Goal: Task Accomplishment & Management: Complete application form

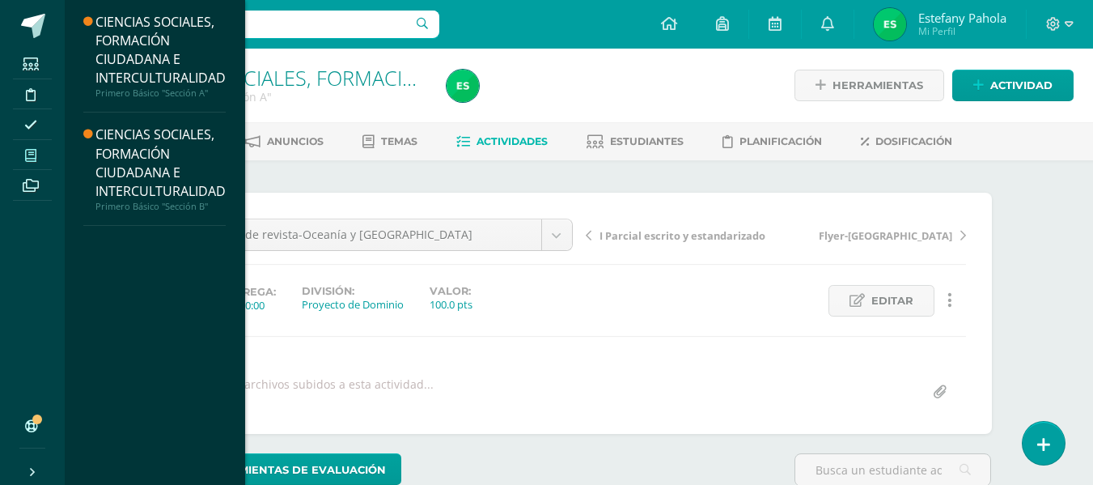
click at [39, 150] on span at bounding box center [31, 155] width 36 height 22
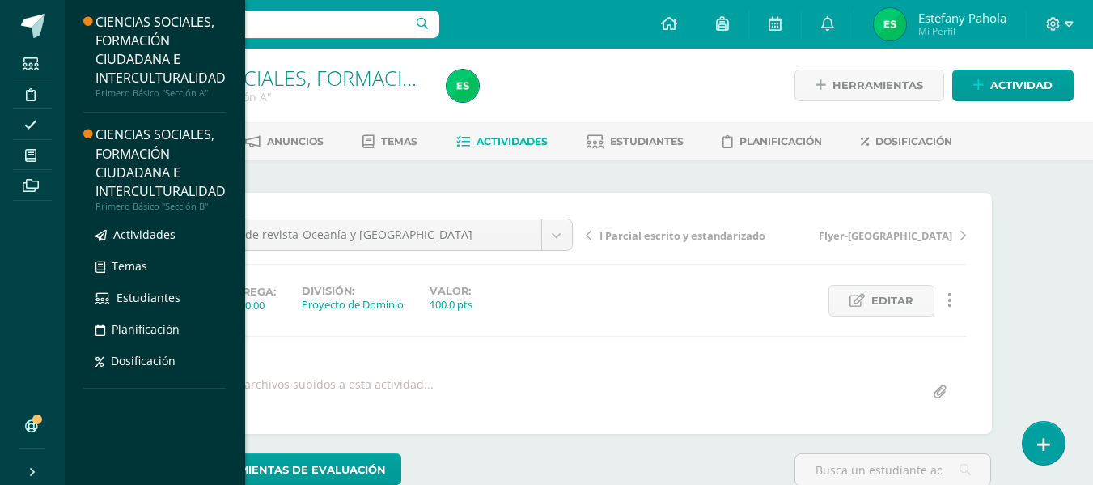
click at [202, 195] on div "CIENCIAS SOCIALES, FORMACIÓN CIUDADANA E INTERCULTURALIDAD" at bounding box center [161, 162] width 130 height 74
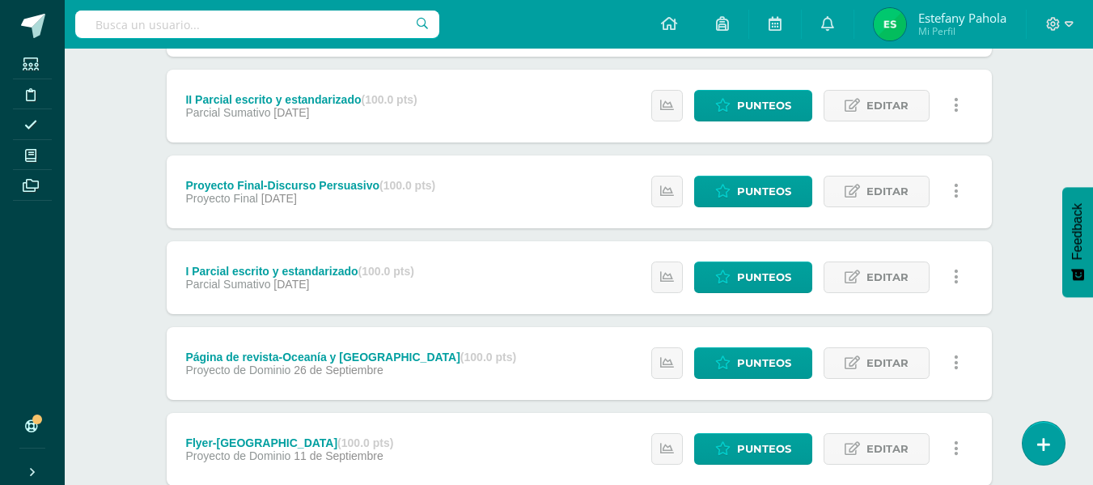
scroll to position [289, 0]
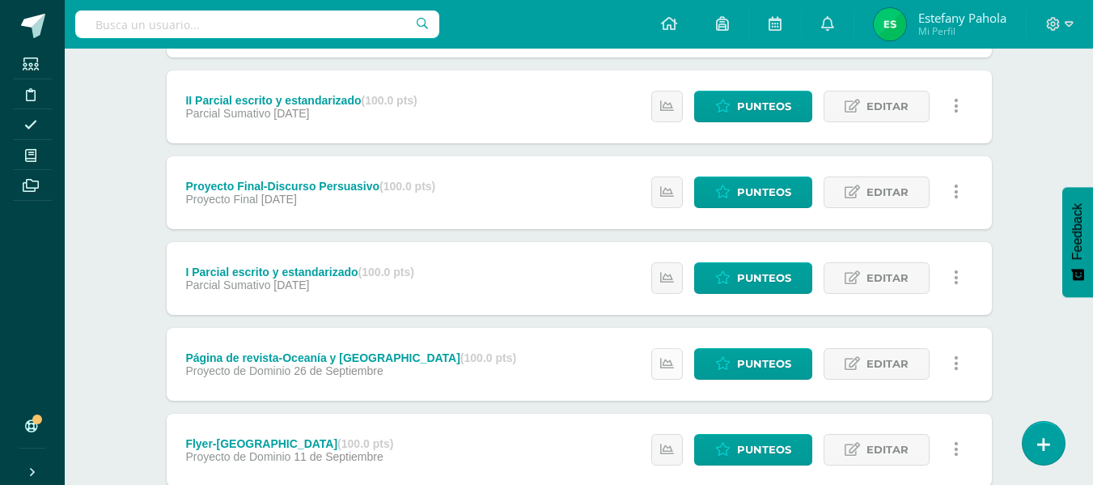
click at [673, 374] on link at bounding box center [668, 364] width 32 height 32
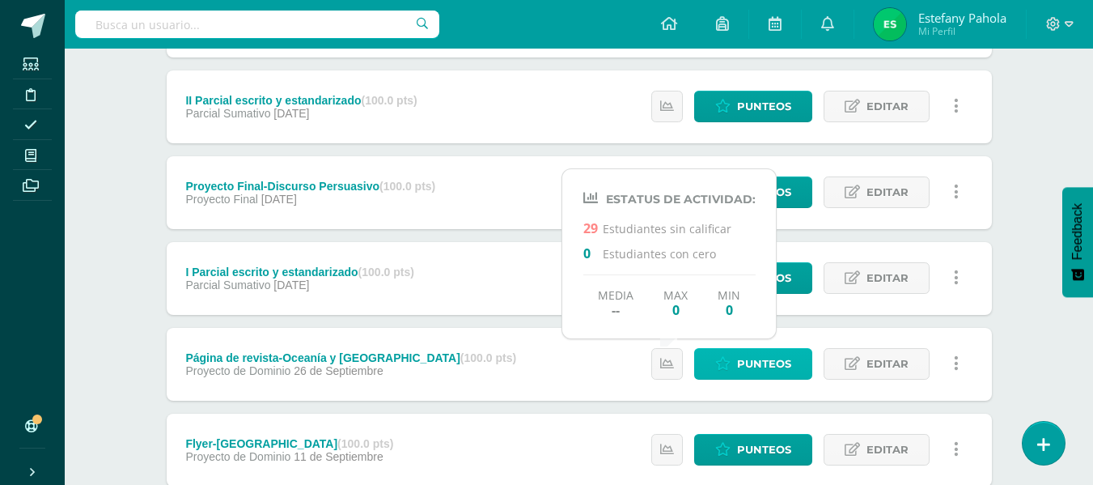
click at [765, 371] on span "Punteos" at bounding box center [764, 364] width 54 height 30
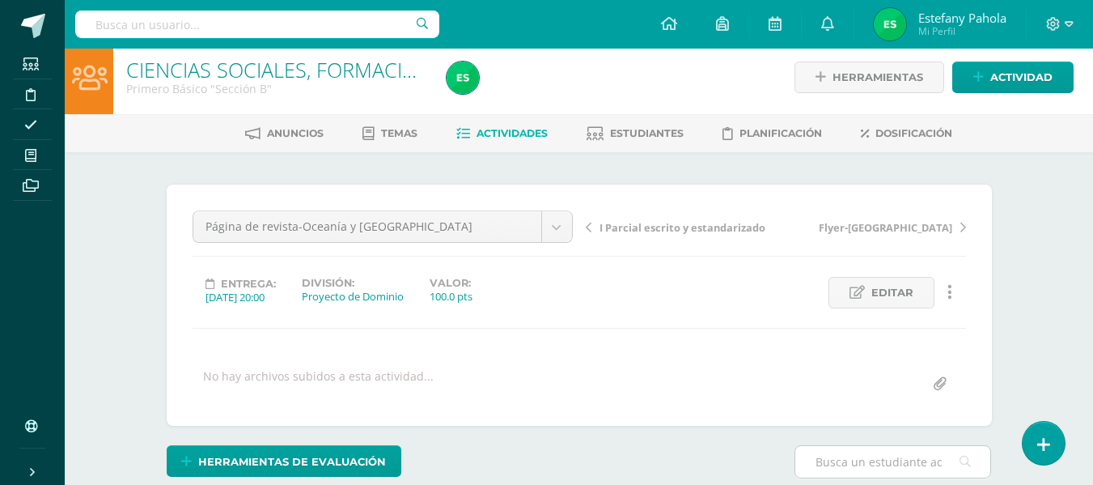
scroll to position [87, 0]
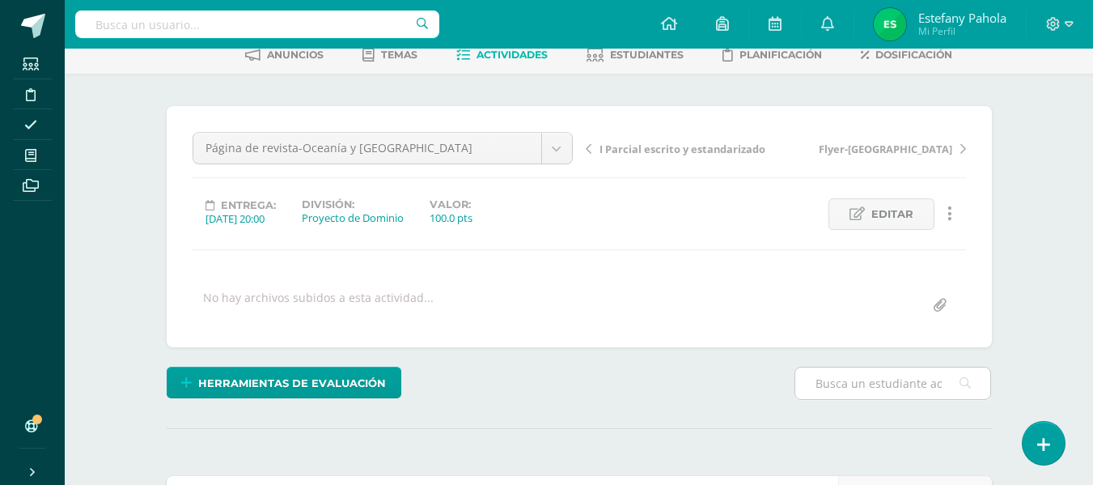
click at [864, 376] on input "text" at bounding box center [893, 383] width 195 height 32
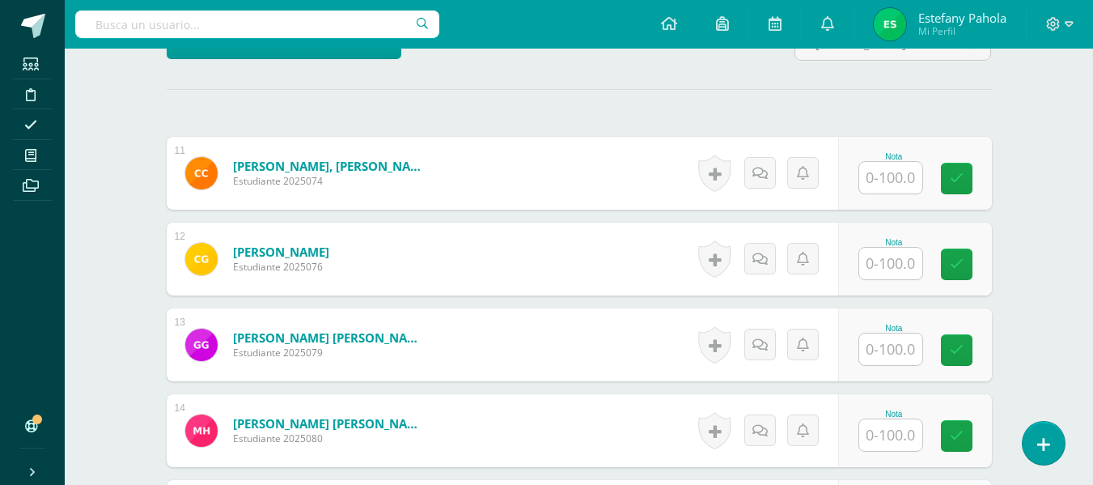
scroll to position [427, 0]
type input "s"
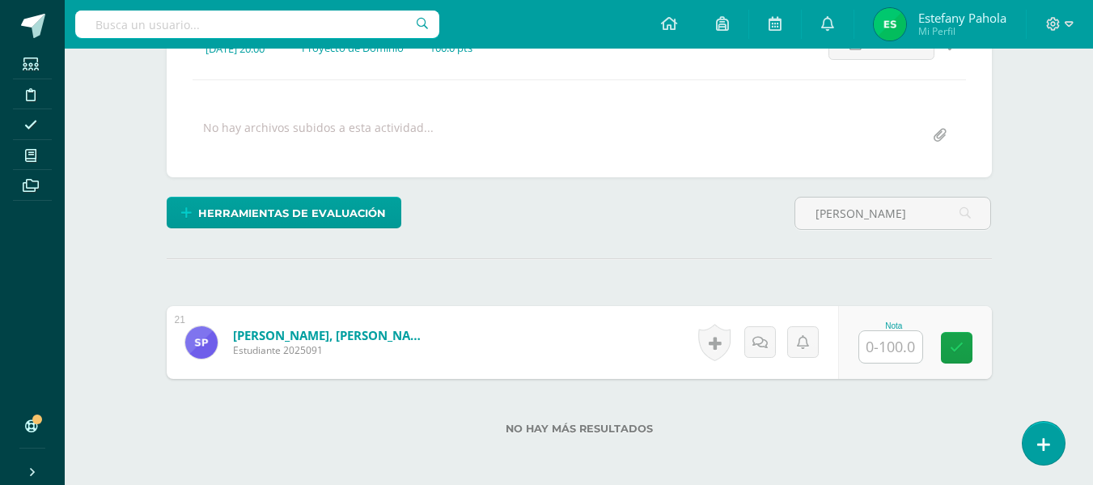
scroll to position [257, 0]
type input "shirley"
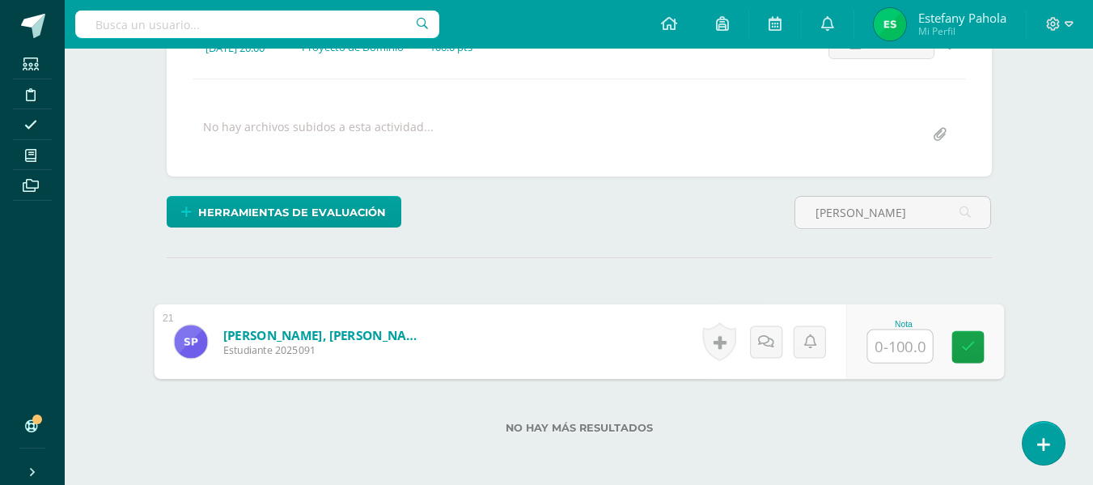
click at [879, 349] on input "text" at bounding box center [900, 346] width 65 height 32
type input "70"
click at [962, 355] on link at bounding box center [968, 347] width 32 height 32
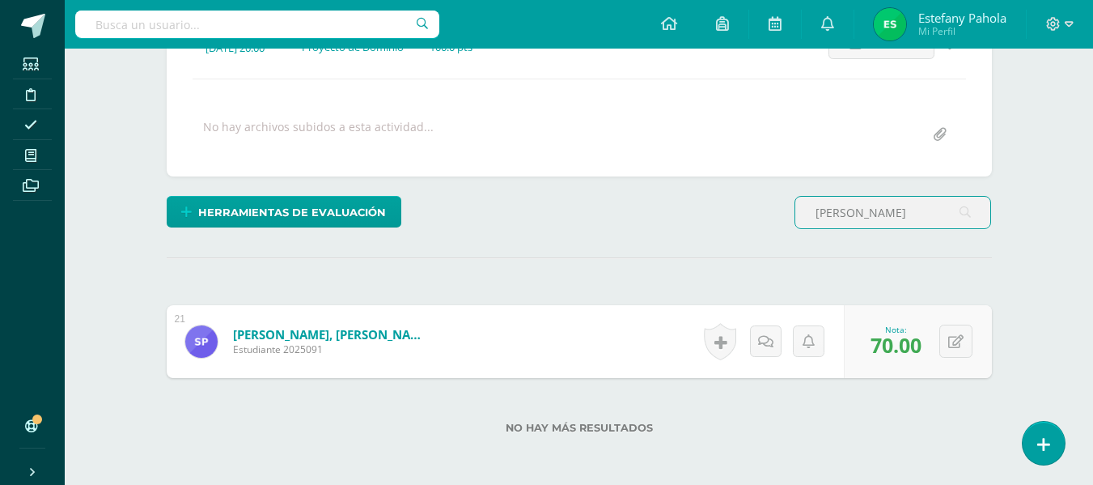
click at [879, 215] on input "shirley" at bounding box center [893, 213] width 195 height 32
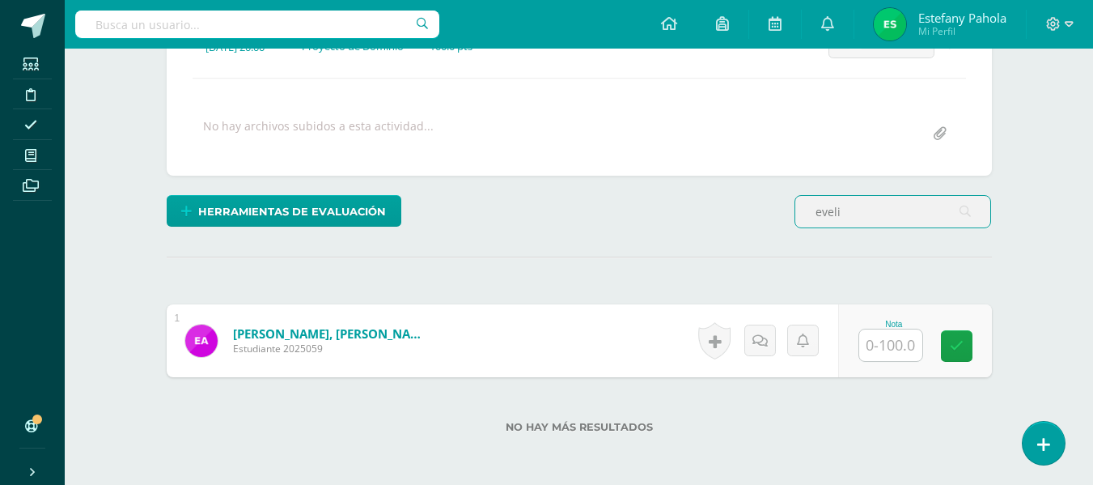
type input "eveli"
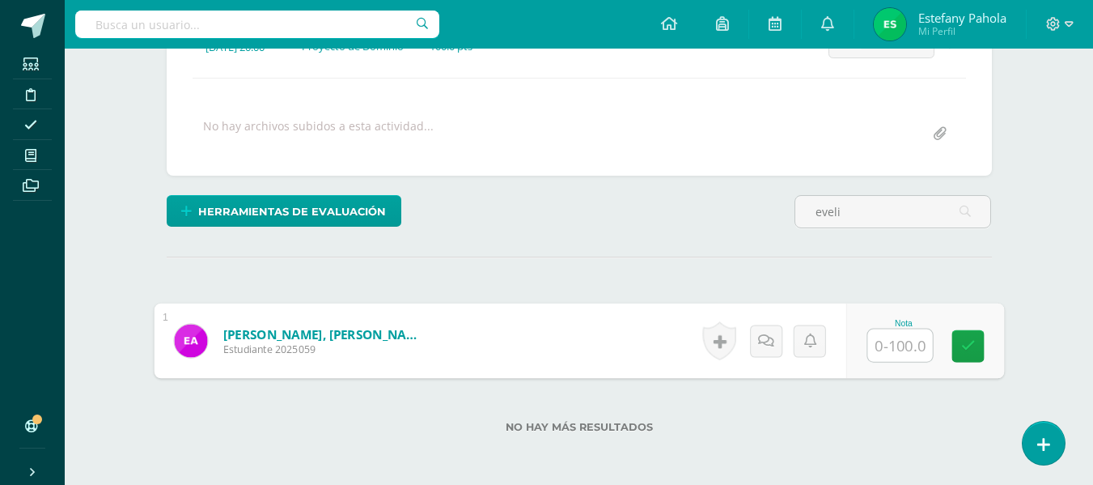
click at [885, 344] on input "text" at bounding box center [900, 345] width 65 height 32
type input "70"
click at [970, 347] on icon at bounding box center [968, 346] width 15 height 14
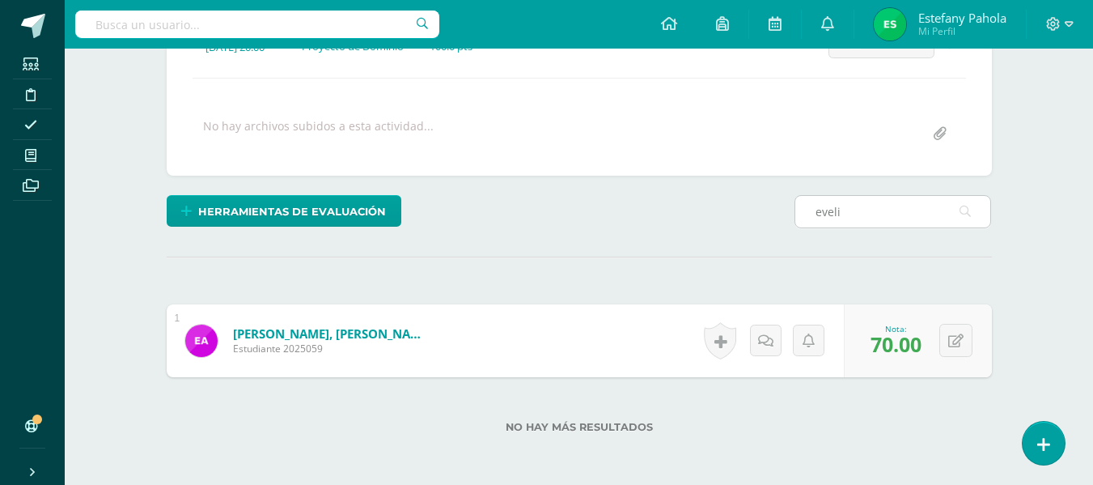
click at [870, 206] on input "eveli" at bounding box center [893, 212] width 195 height 32
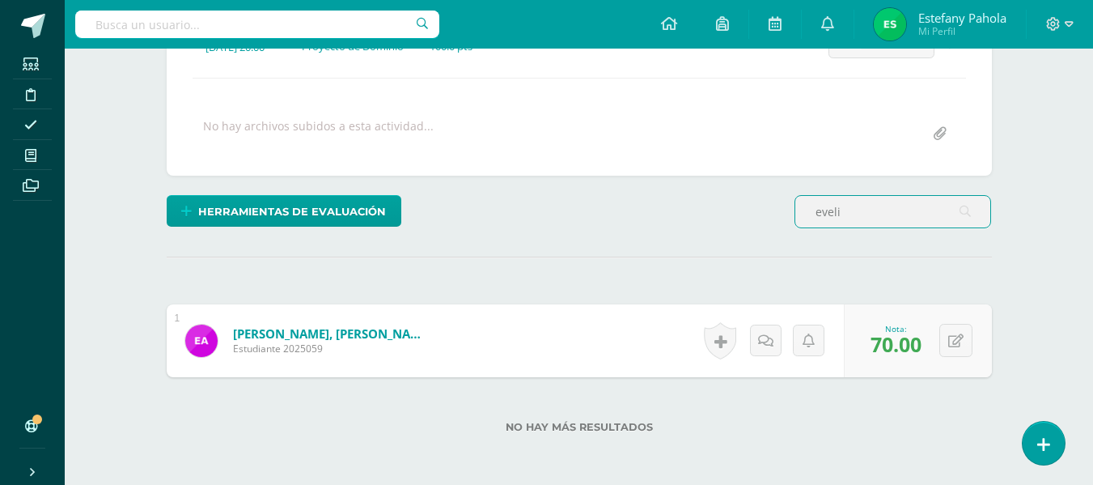
click at [870, 206] on input "eveli" at bounding box center [893, 212] width 195 height 32
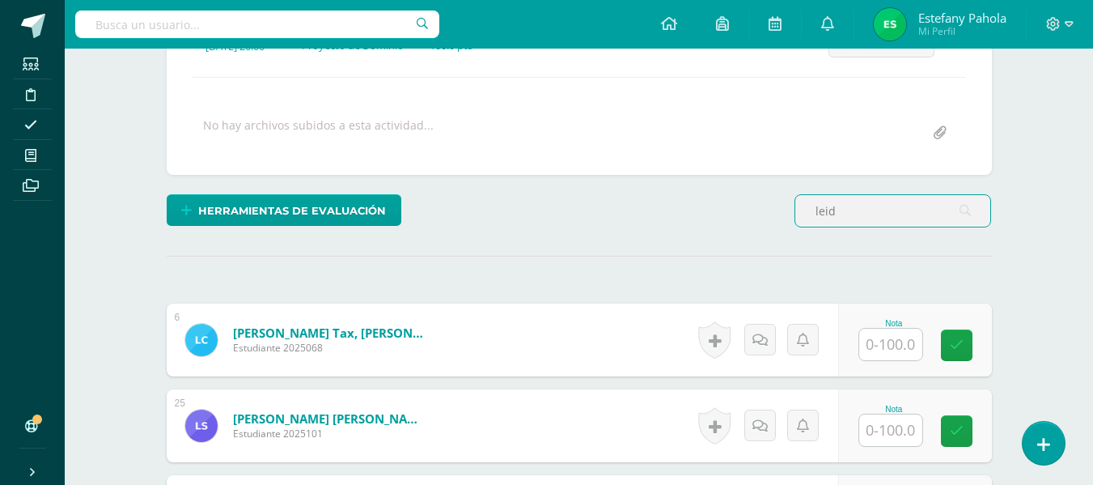
scroll to position [260, 0]
type input "leid"
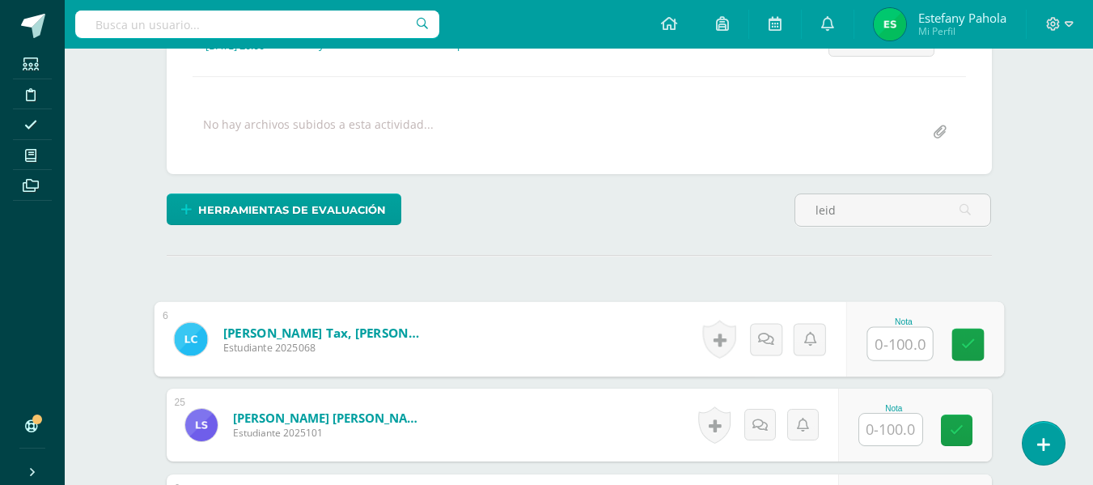
click at [894, 354] on input "text" at bounding box center [900, 344] width 65 height 32
type input "85"
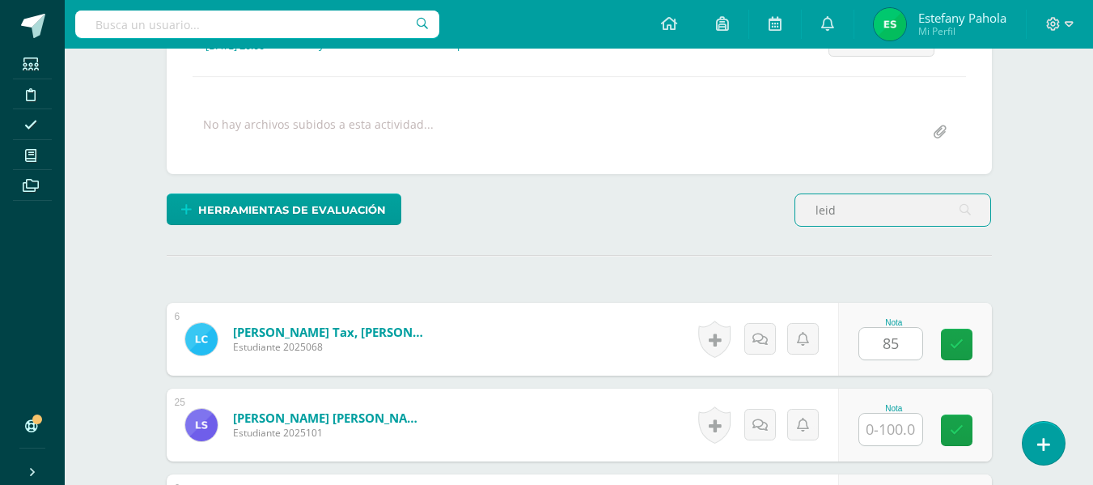
click at [884, 214] on input "leid" at bounding box center [893, 210] width 195 height 32
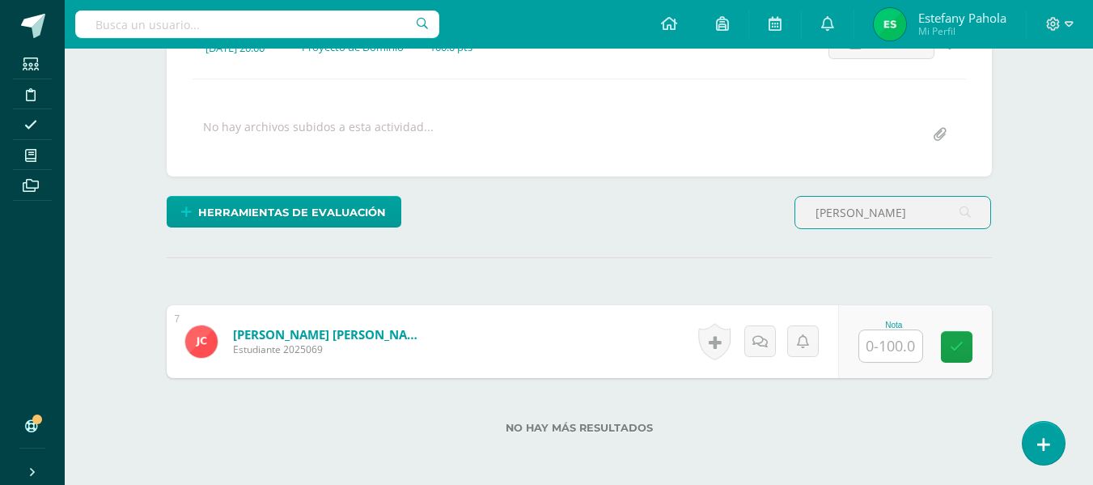
type input "ester"
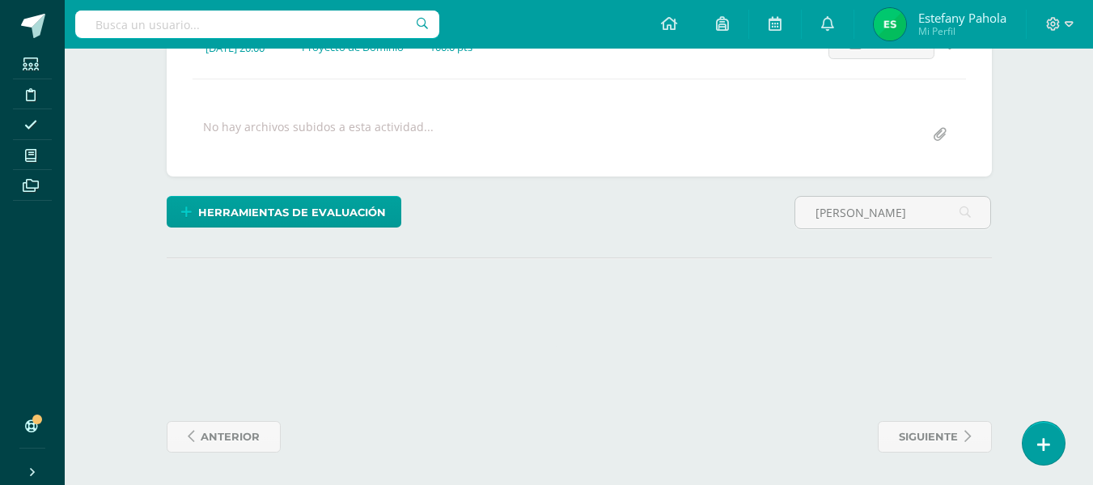
click at [897, 352] on div at bounding box center [580, 340] width 826 height 70
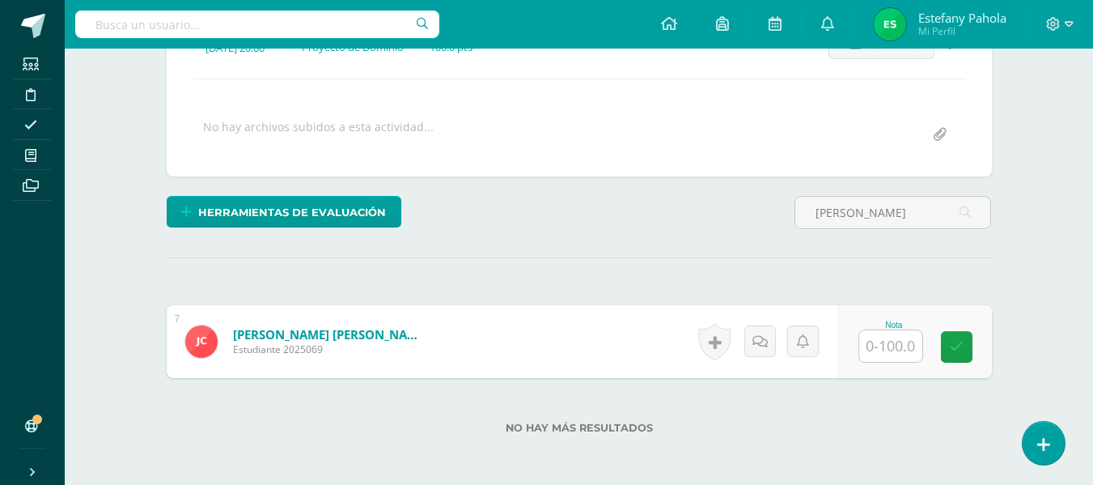
scroll to position [258, 0]
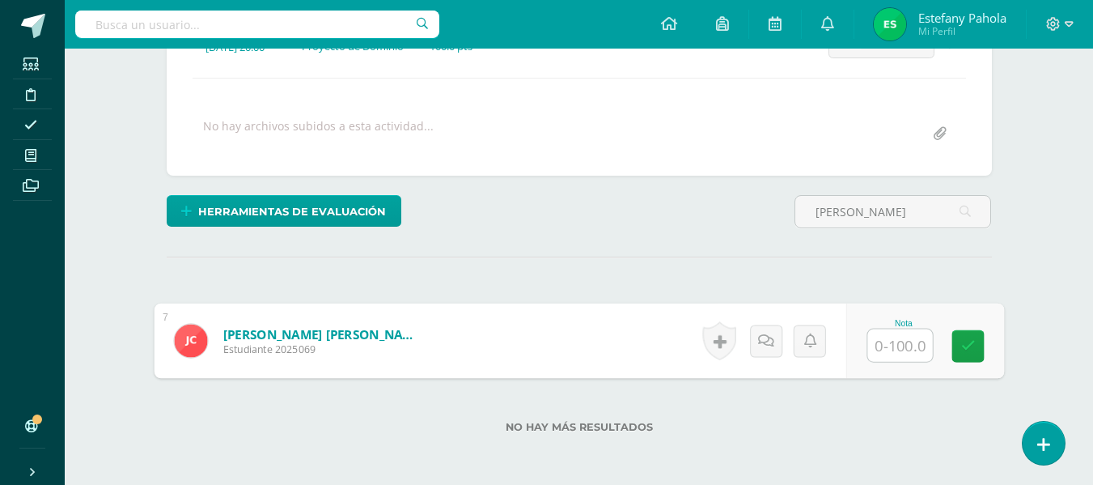
click at [893, 352] on input "text" at bounding box center [900, 345] width 65 height 32
type input "85"
click at [974, 348] on icon at bounding box center [968, 346] width 15 height 14
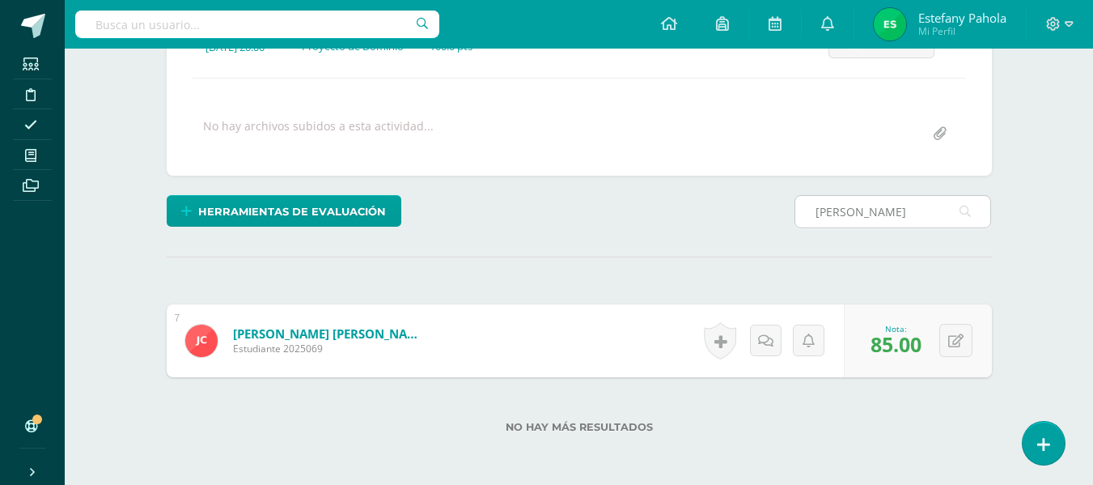
click at [870, 223] on input "ester" at bounding box center [893, 212] width 195 height 32
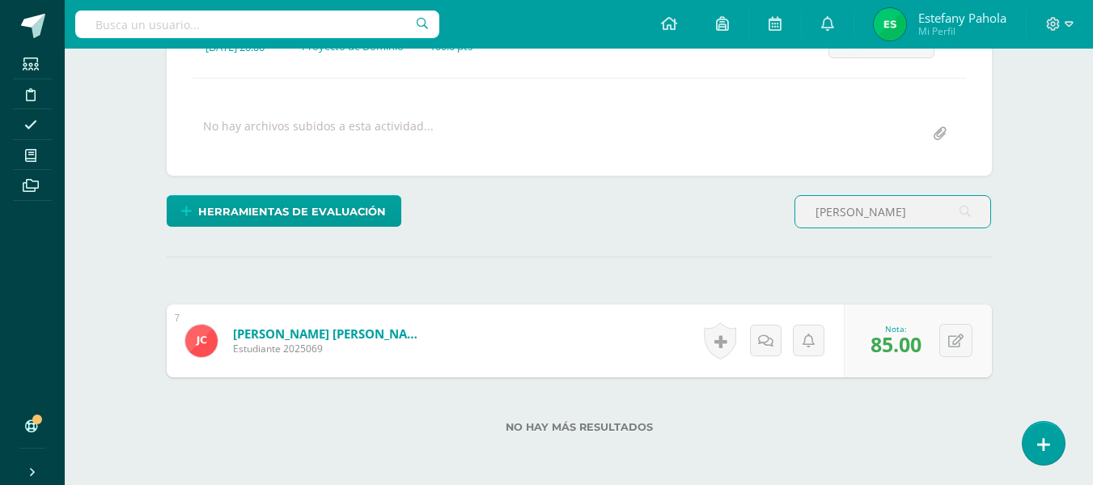
click at [870, 223] on input "ester" at bounding box center [893, 212] width 195 height 32
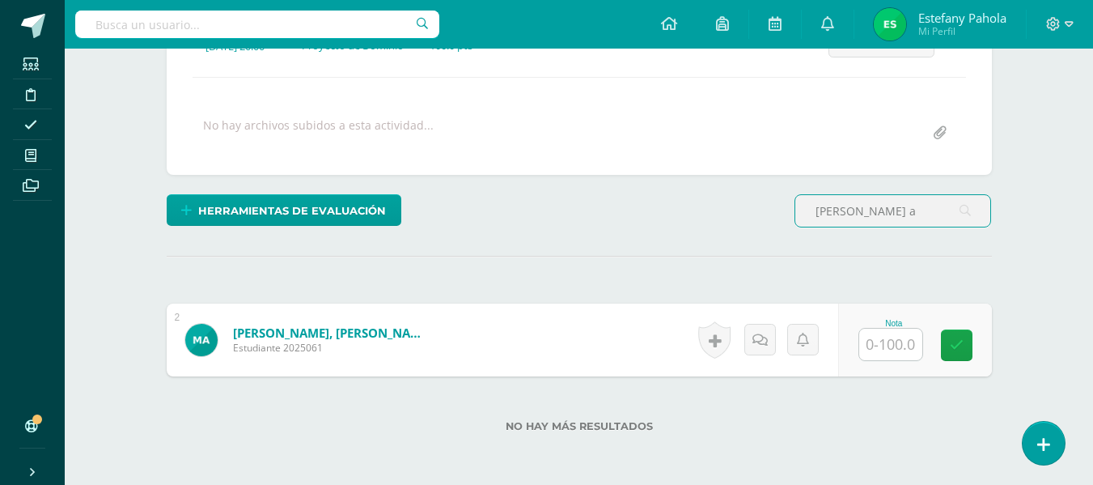
scroll to position [260, 0]
type input "mayra a"
click at [899, 337] on input "text" at bounding box center [891, 344] width 63 height 32
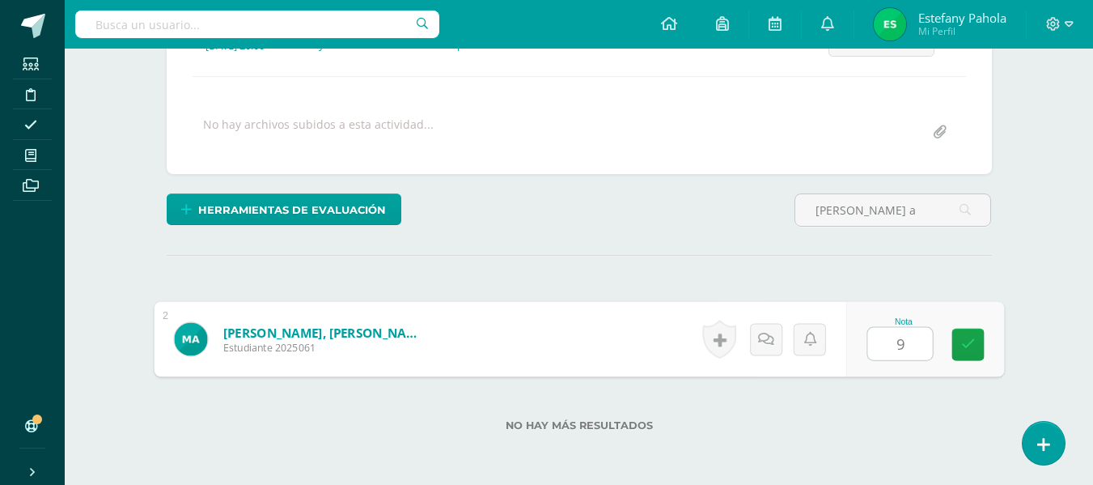
type input "95"
click at [964, 338] on icon at bounding box center [968, 344] width 15 height 14
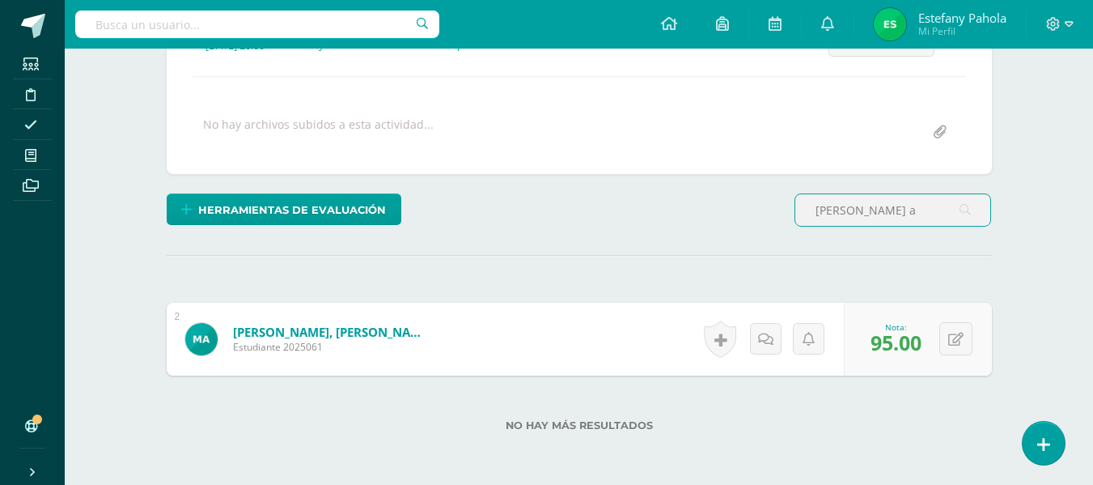
click at [894, 203] on input "mayra a" at bounding box center [893, 210] width 195 height 32
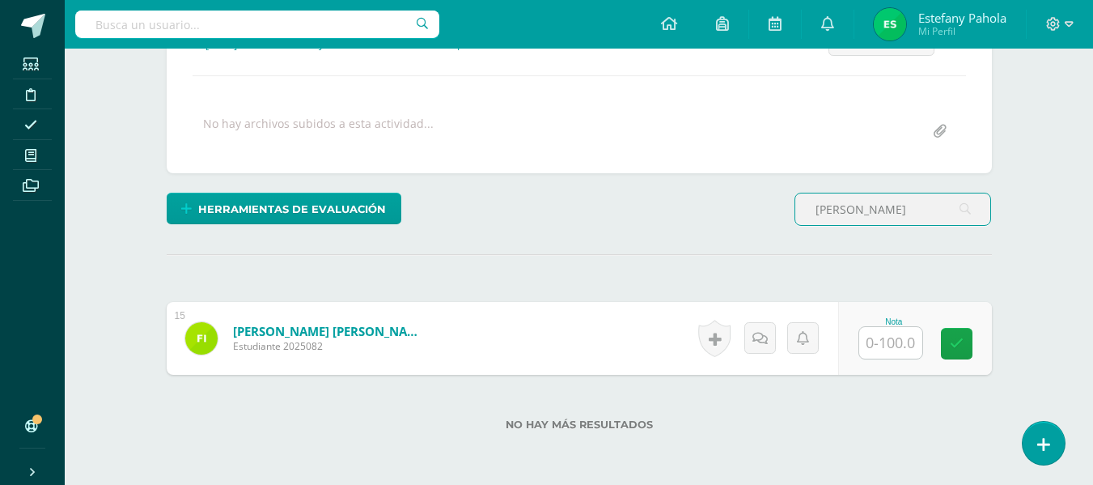
type input "fatima i"
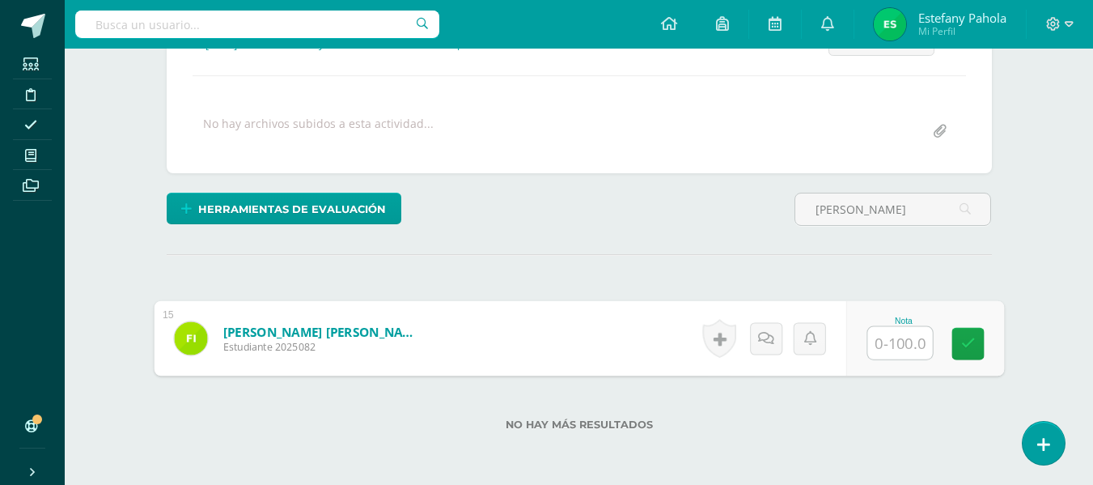
click at [892, 345] on input "text" at bounding box center [900, 343] width 65 height 32
type input "95"
click at [978, 349] on link at bounding box center [968, 344] width 32 height 32
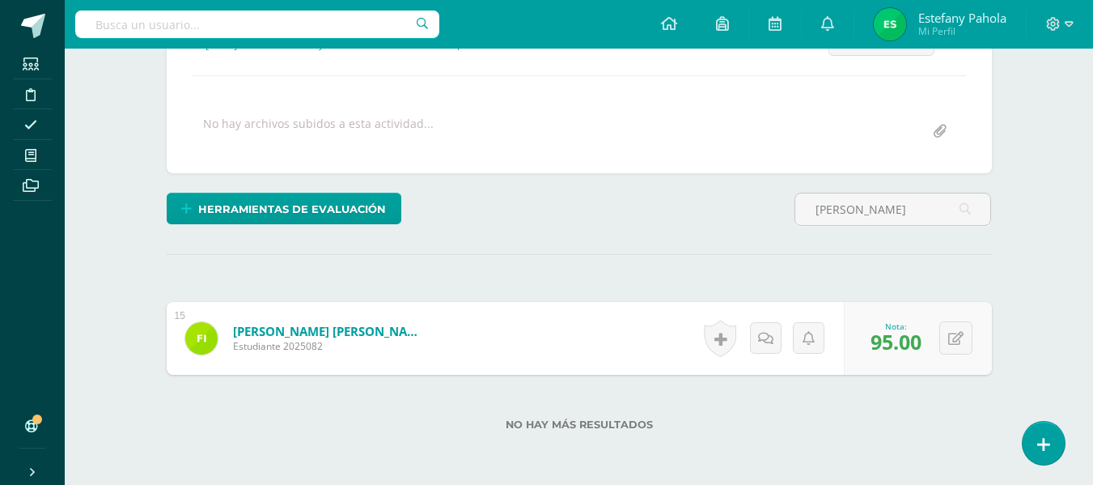
click at [978, 349] on div "0 Logros Logros obtenidos Aún no hay logros agregados Nota: 95.00" at bounding box center [918, 338] width 148 height 73
click at [880, 202] on input "fatima i" at bounding box center [893, 209] width 195 height 32
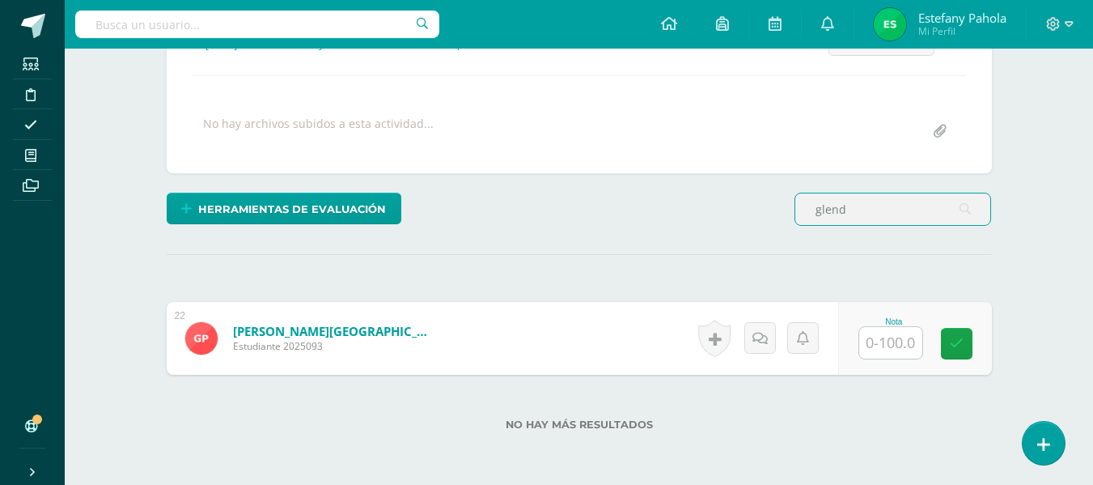
scroll to position [261, 0]
type input "glend"
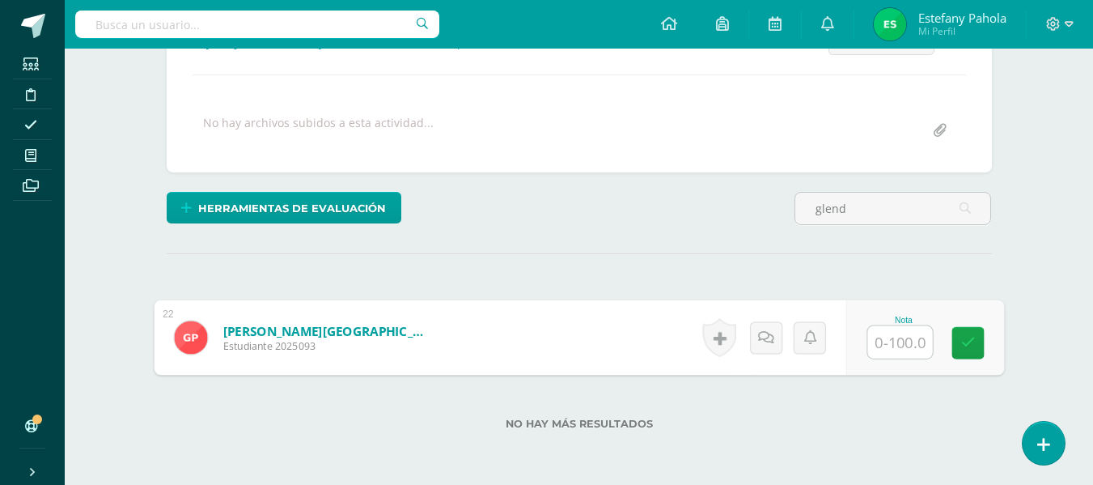
click at [892, 338] on input "text" at bounding box center [900, 342] width 65 height 32
type input "100"
drag, startPoint x: 983, startPoint y: 356, endPoint x: 973, endPoint y: 349, distance: 12.8
click at [973, 349] on link at bounding box center [968, 343] width 32 height 32
click at [973, 349] on icon at bounding box center [968, 343] width 15 height 14
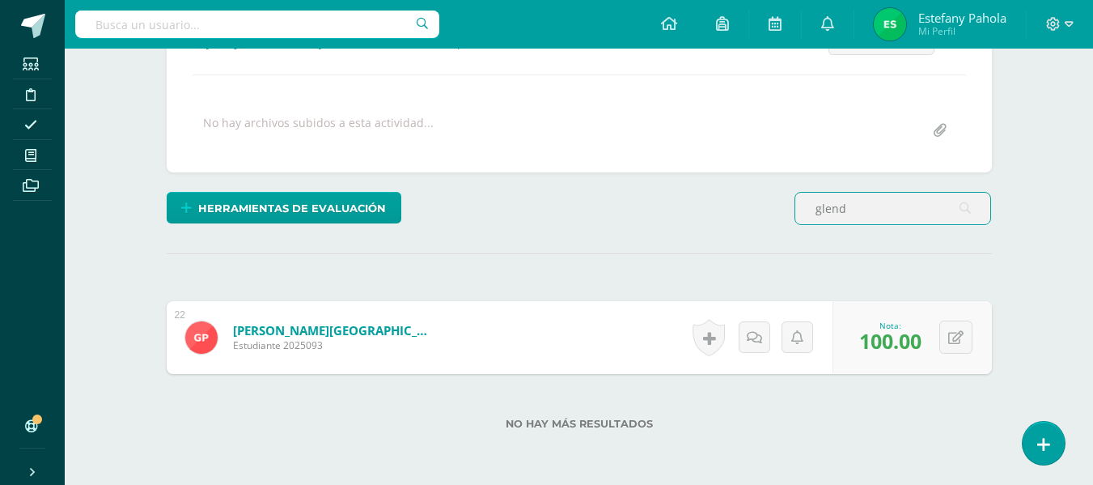
click at [881, 206] on input "glend" at bounding box center [893, 209] width 195 height 32
type input "j"
click at [915, 204] on input "karol" at bounding box center [893, 209] width 195 height 32
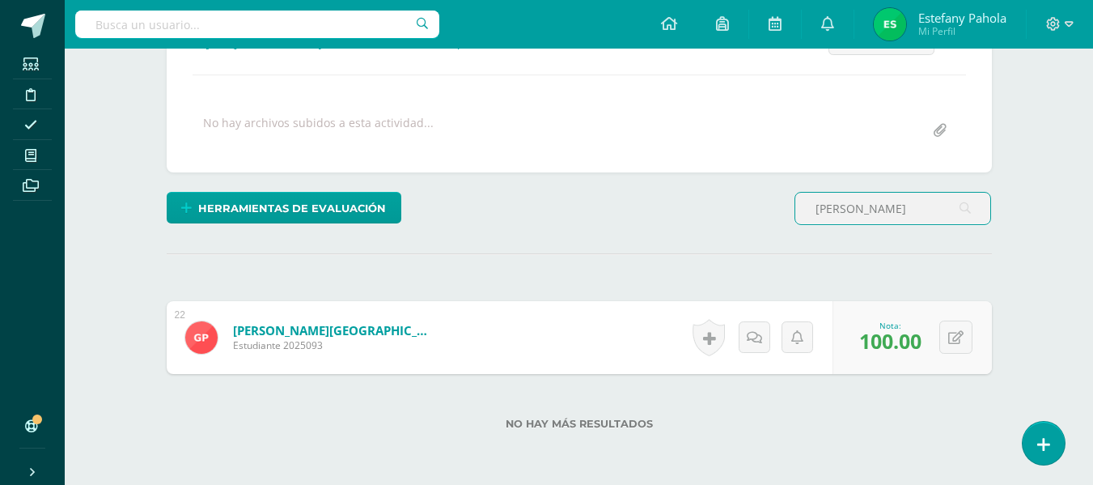
click at [905, 206] on input "karol" at bounding box center [893, 209] width 195 height 32
click at [965, 223] on icon at bounding box center [965, 208] width 11 height 33
click at [917, 209] on input "kar" at bounding box center [893, 209] width 195 height 32
click at [960, 214] on icon at bounding box center [965, 208] width 11 height 33
click at [936, 213] on input "kar" at bounding box center [893, 209] width 195 height 32
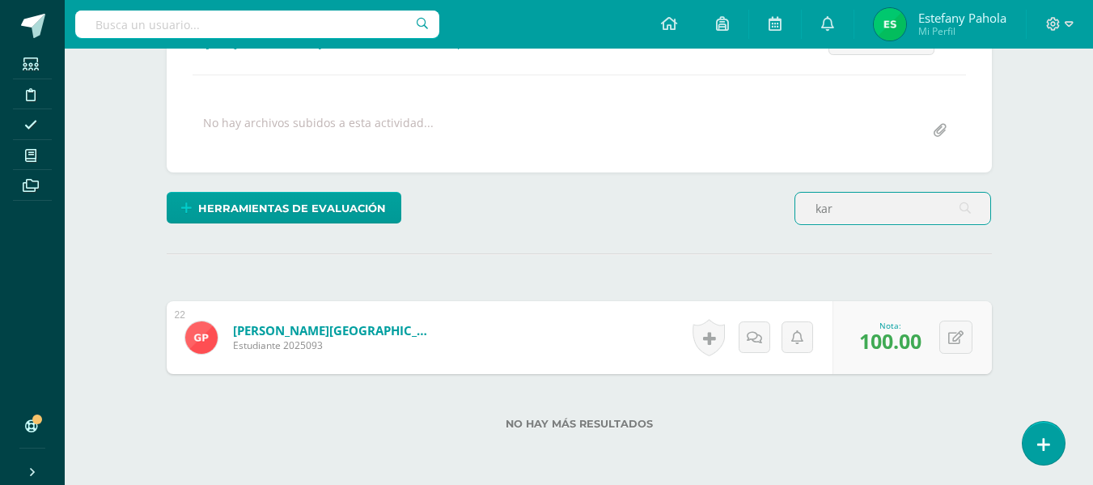
click at [936, 213] on input "kar" at bounding box center [893, 209] width 195 height 32
type input "marro"
click at [626, 209] on div "Herramientas de evaluación Lista de cotejo Escala de valoración Puntos Extra Su…" at bounding box center [579, 215] width 838 height 46
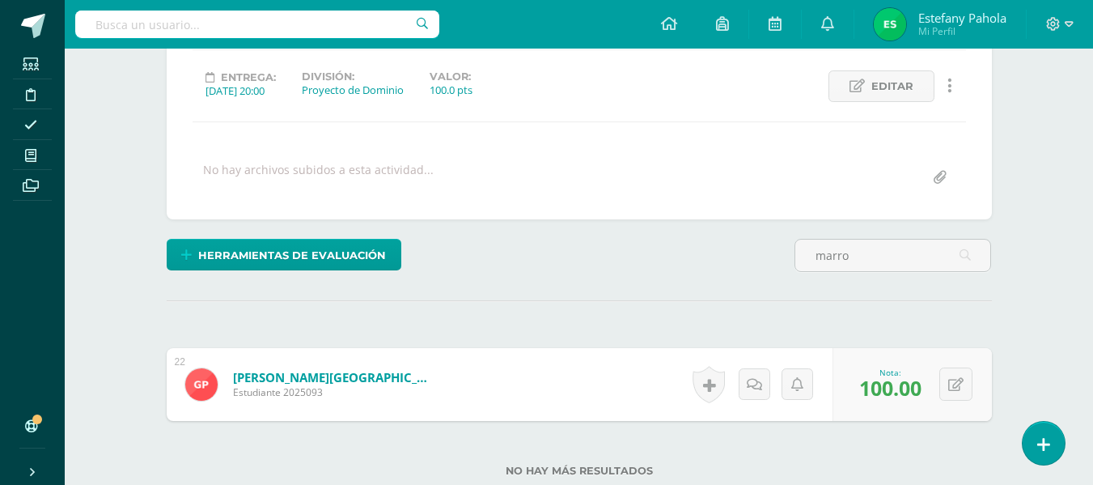
scroll to position [215, 0]
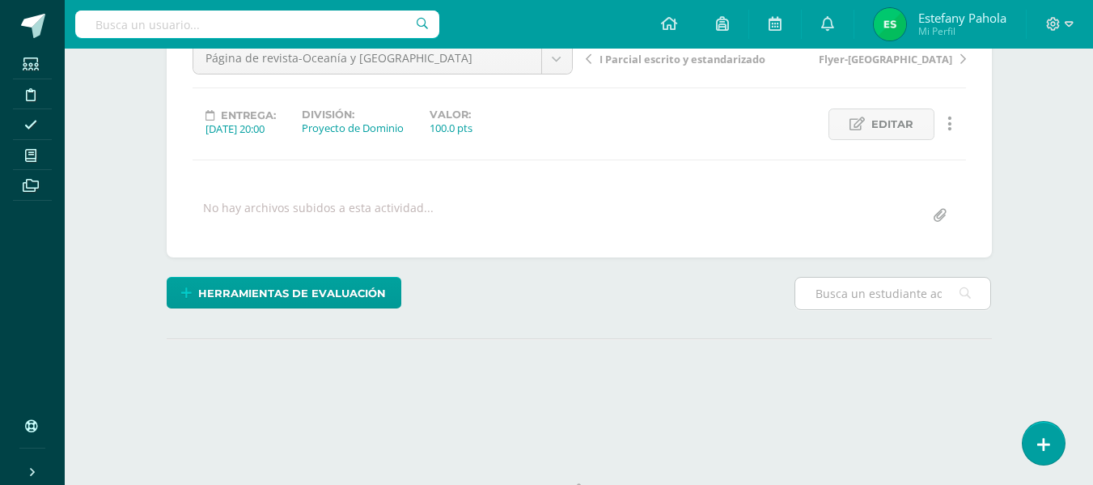
scroll to position [177, 0]
click at [850, 293] on input "text" at bounding box center [893, 293] width 195 height 32
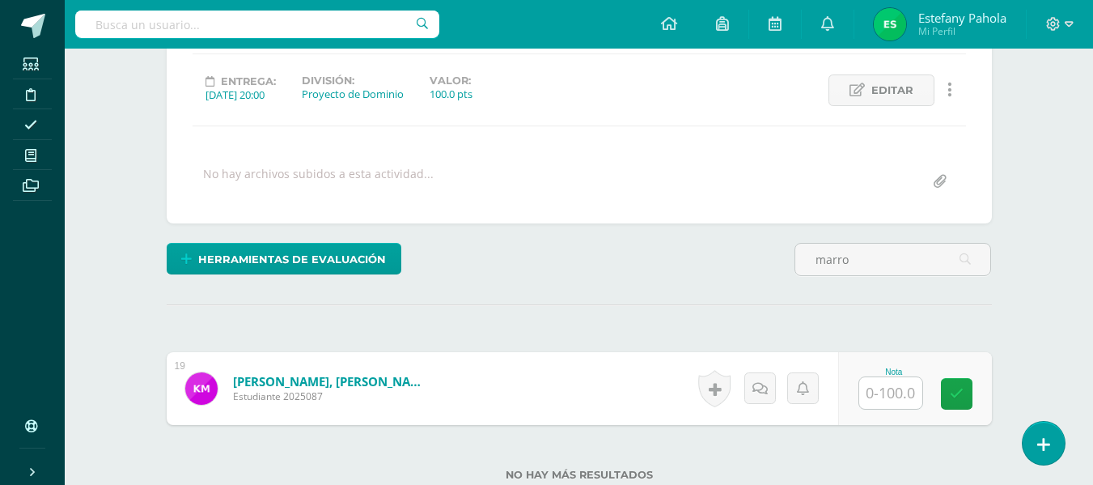
scroll to position [280, 0]
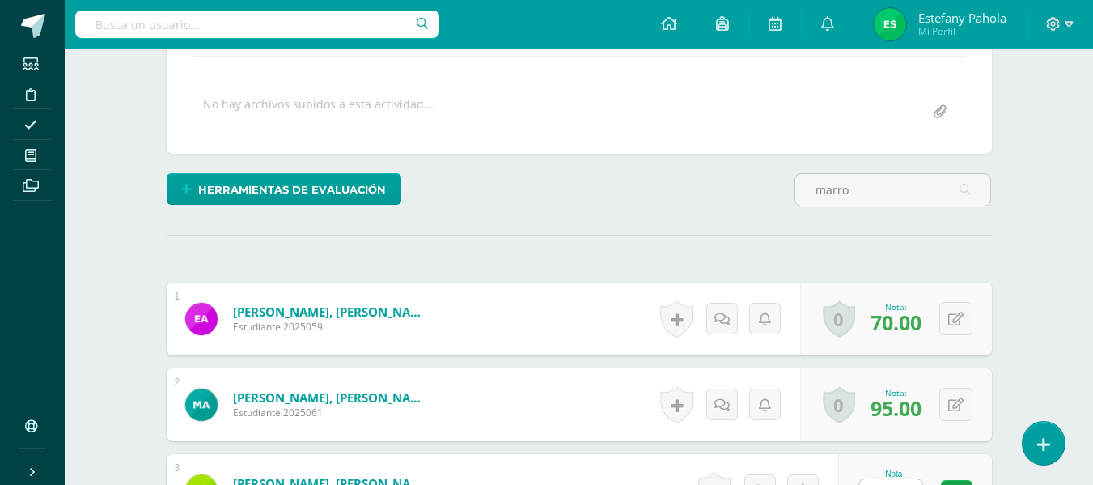
click at [868, 318] on div "Nota: 70.00" at bounding box center [896, 318] width 64 height 35
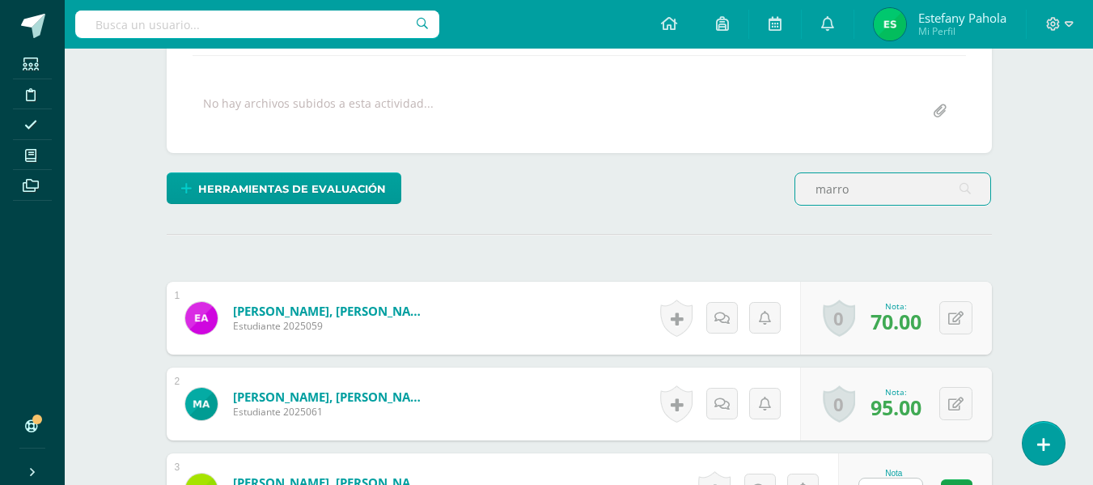
click at [893, 189] on input "marro" at bounding box center [893, 189] width 195 height 32
type input "marro"
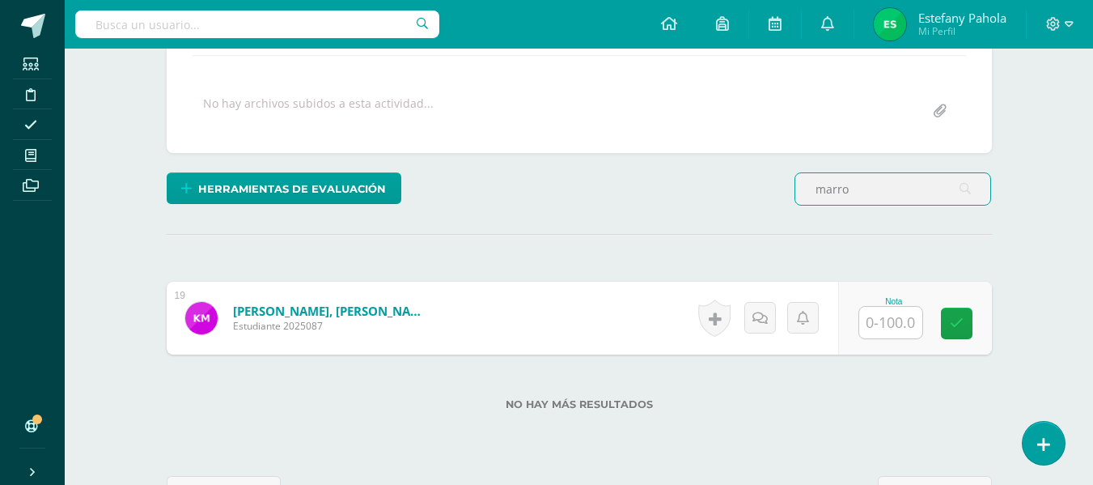
scroll to position [282, 0]
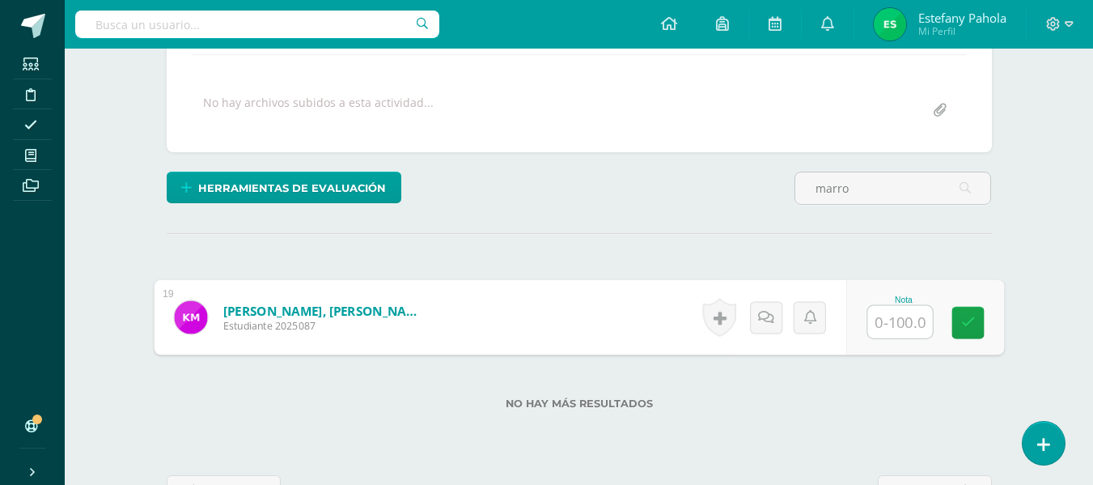
click at [889, 316] on input "text" at bounding box center [900, 322] width 65 height 32
type input "100"
click at [971, 316] on icon at bounding box center [968, 323] width 15 height 14
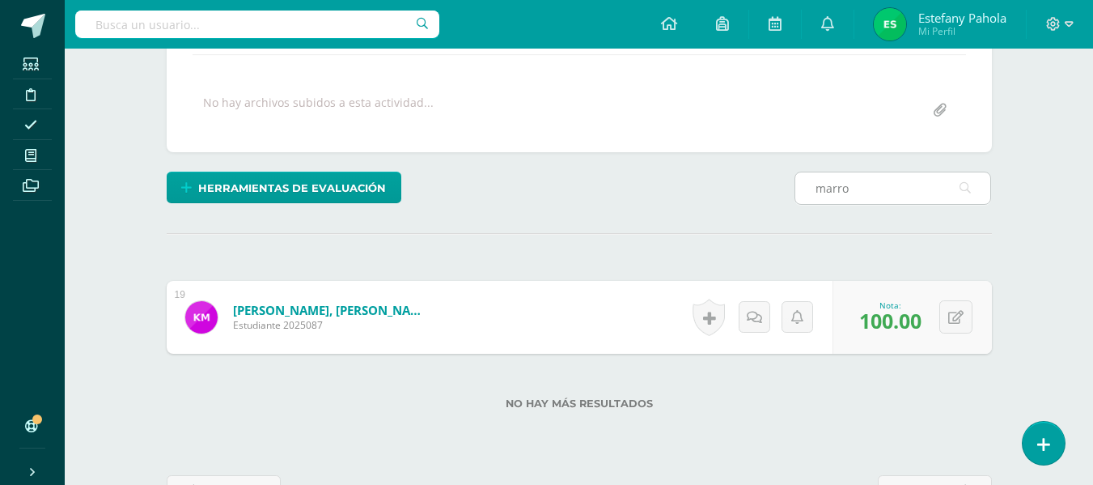
click at [894, 193] on input "marro" at bounding box center [893, 188] width 195 height 32
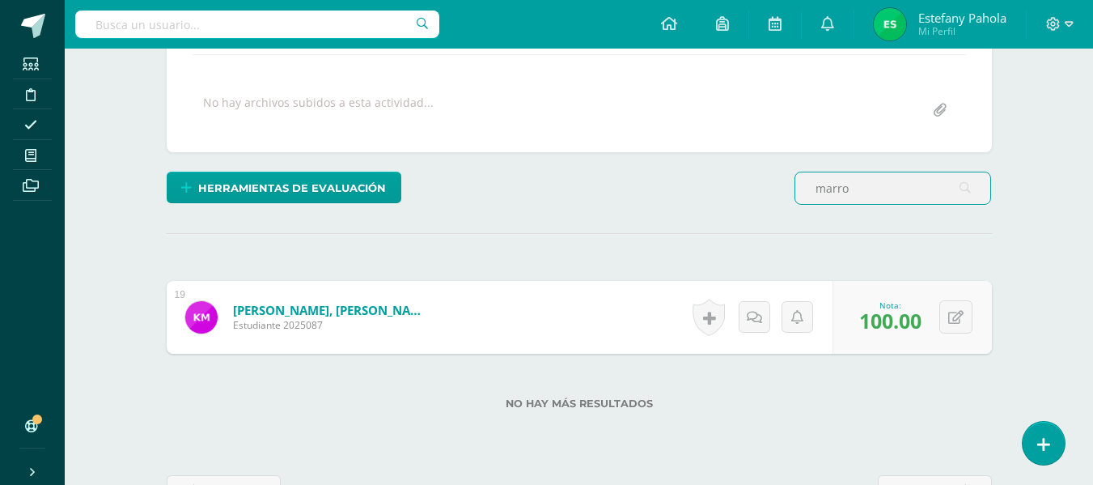
click at [894, 193] on input "marro" at bounding box center [893, 188] width 195 height 32
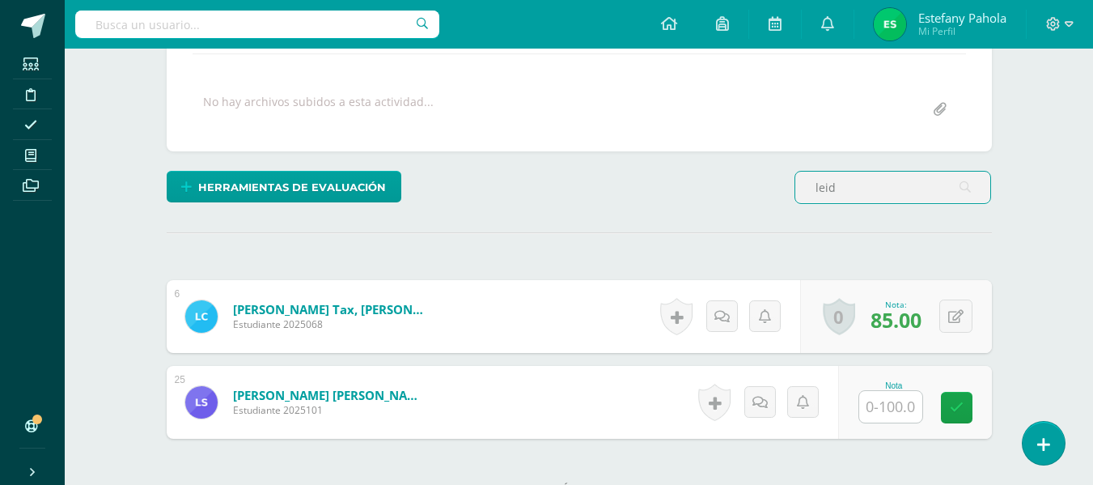
scroll to position [283, 0]
type input "leid"
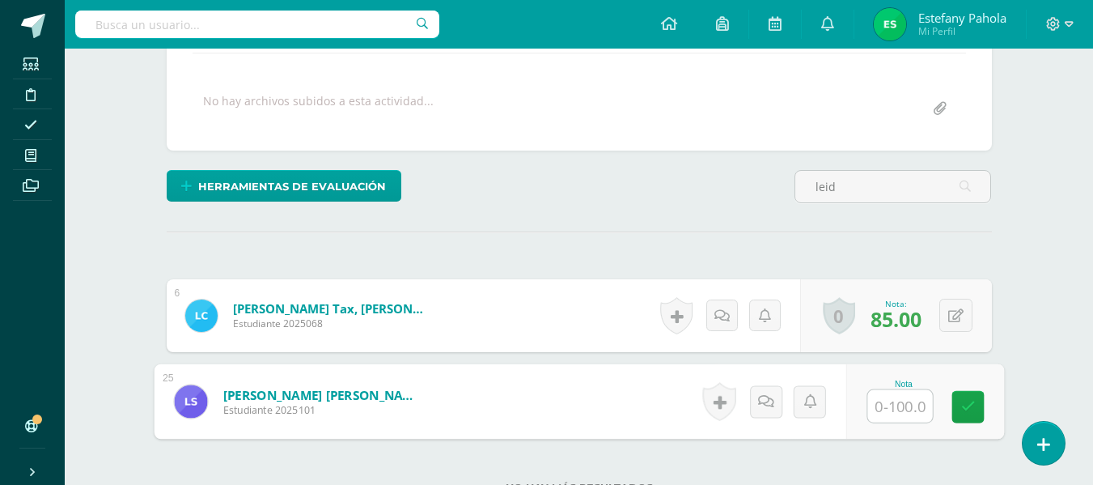
click at [908, 410] on input "text" at bounding box center [900, 406] width 65 height 32
type input "95"
click at [967, 408] on icon at bounding box center [968, 407] width 15 height 14
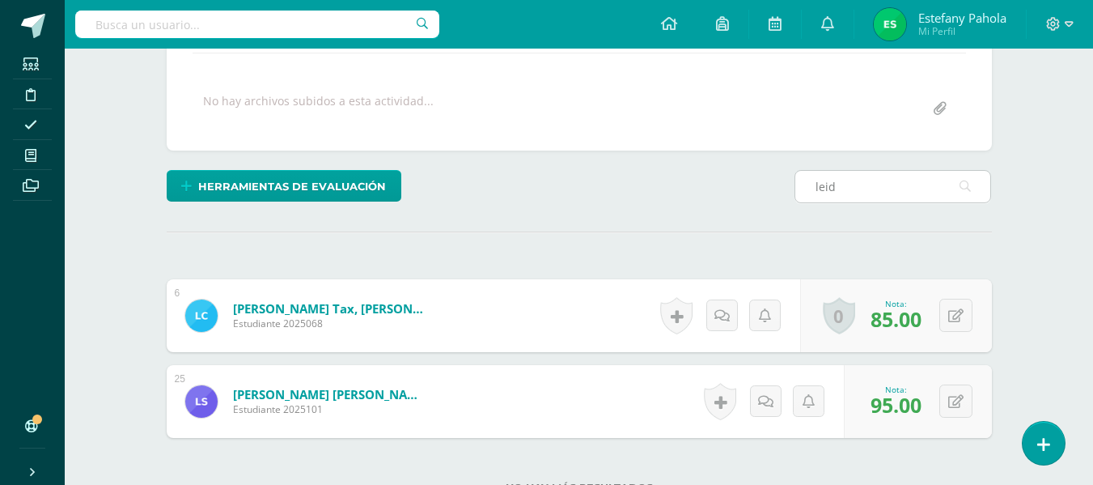
click at [895, 179] on input "leid" at bounding box center [893, 187] width 195 height 32
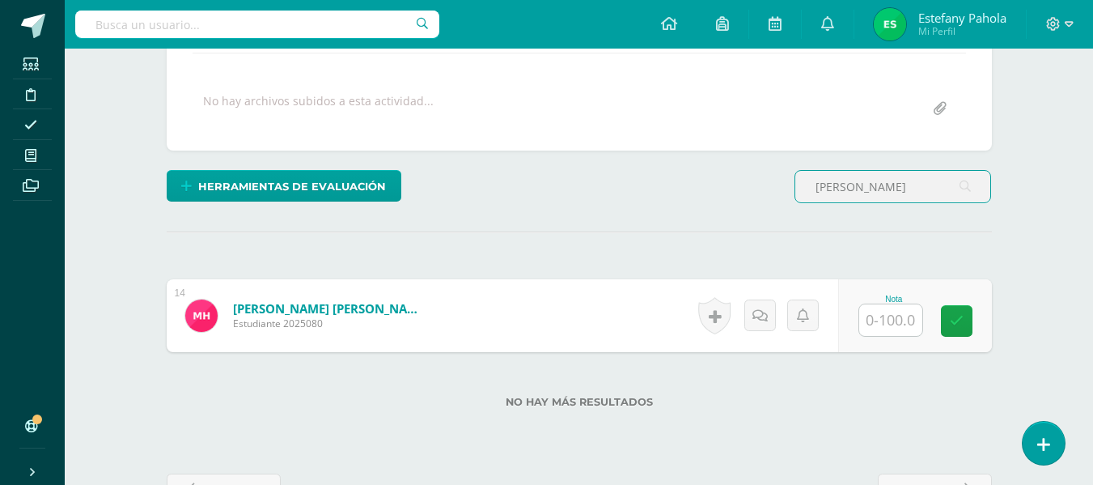
scroll to position [284, 0]
type input "mary"
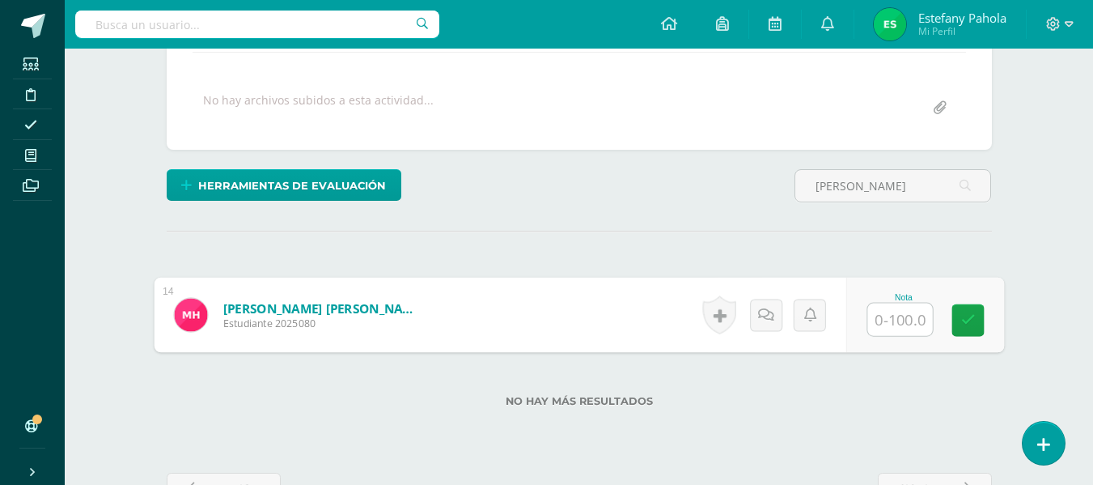
click at [883, 320] on input "text" at bounding box center [900, 319] width 65 height 32
type input "95"
click at [960, 324] on link at bounding box center [968, 320] width 32 height 32
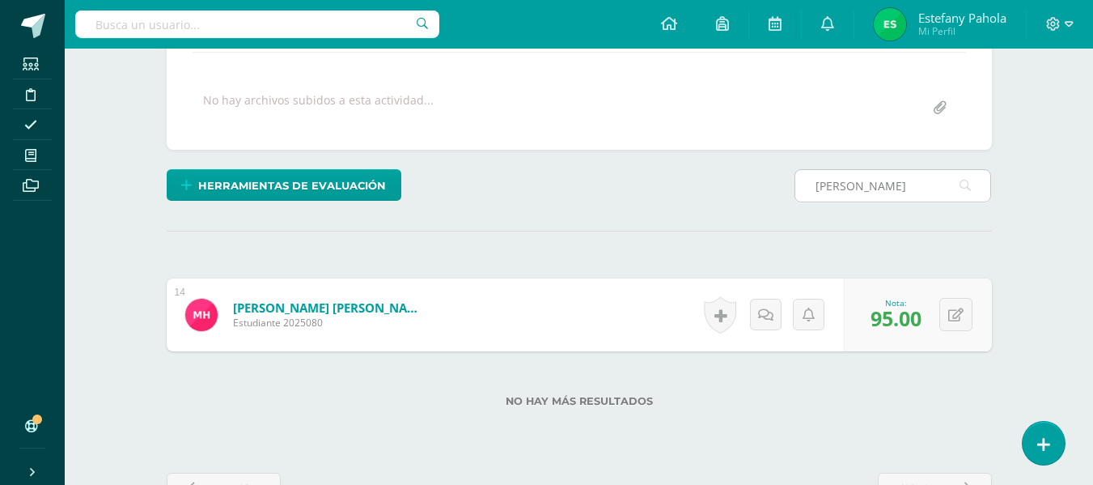
click at [868, 189] on input "mary" at bounding box center [893, 186] width 195 height 32
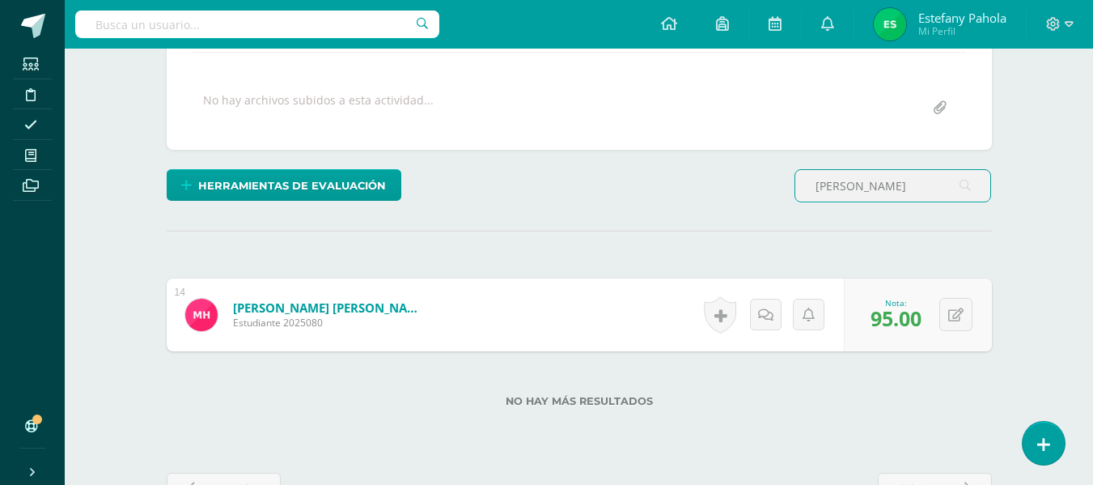
click at [868, 189] on input "mary" at bounding box center [893, 186] width 195 height 32
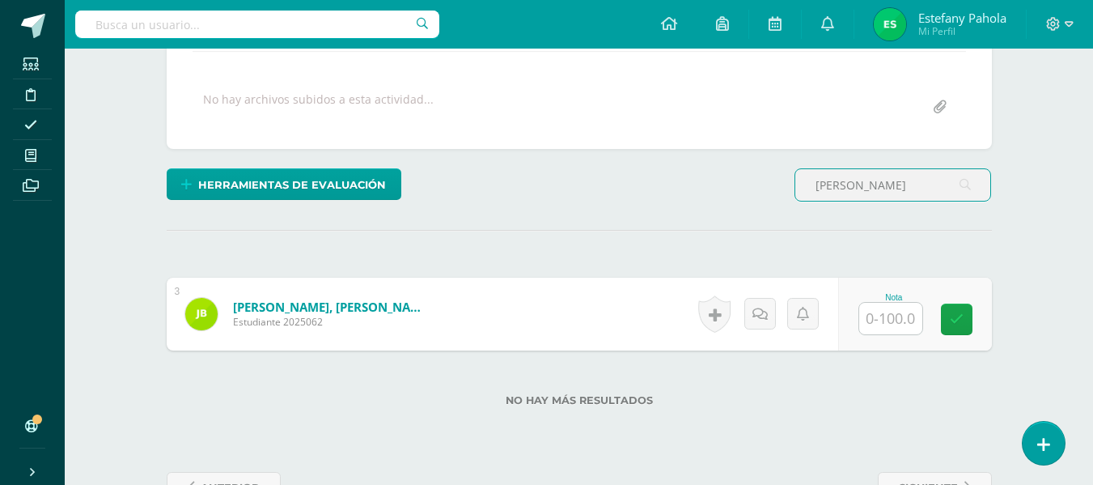
type input "jimena"
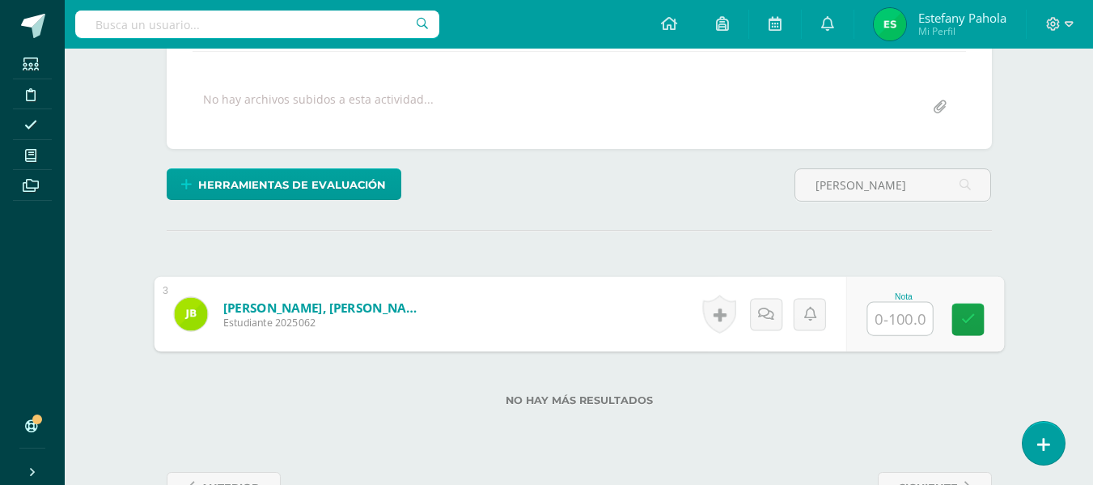
click at [891, 321] on input "text" at bounding box center [900, 319] width 65 height 32
type input "90"
click at [971, 325] on icon at bounding box center [968, 319] width 15 height 14
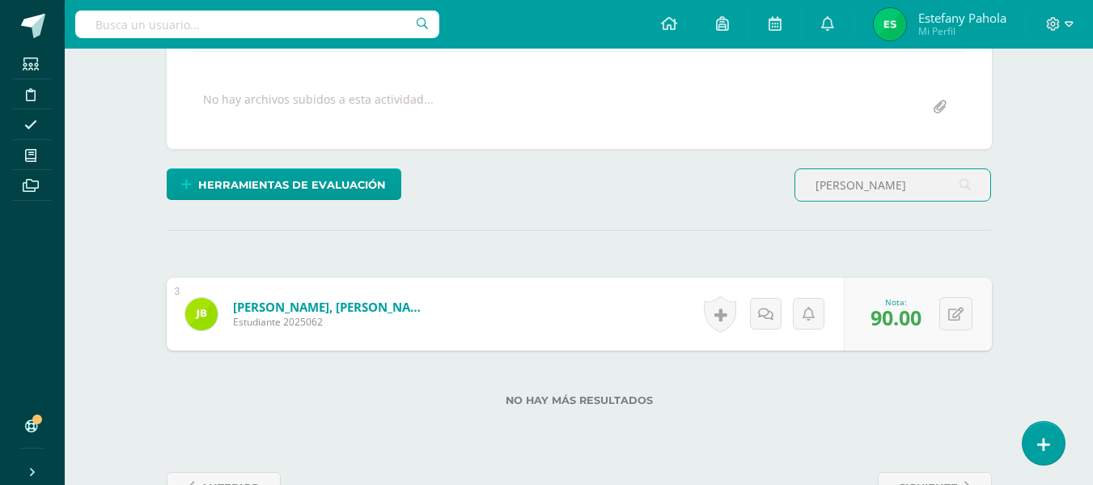
click at [887, 196] on input "jimena" at bounding box center [893, 185] width 195 height 32
type input "n"
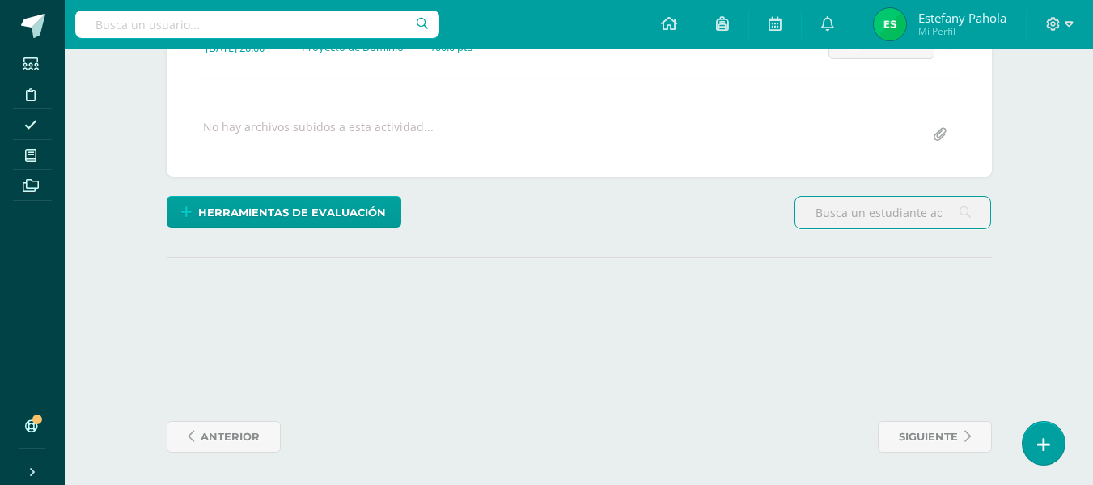
scroll to position [286, 0]
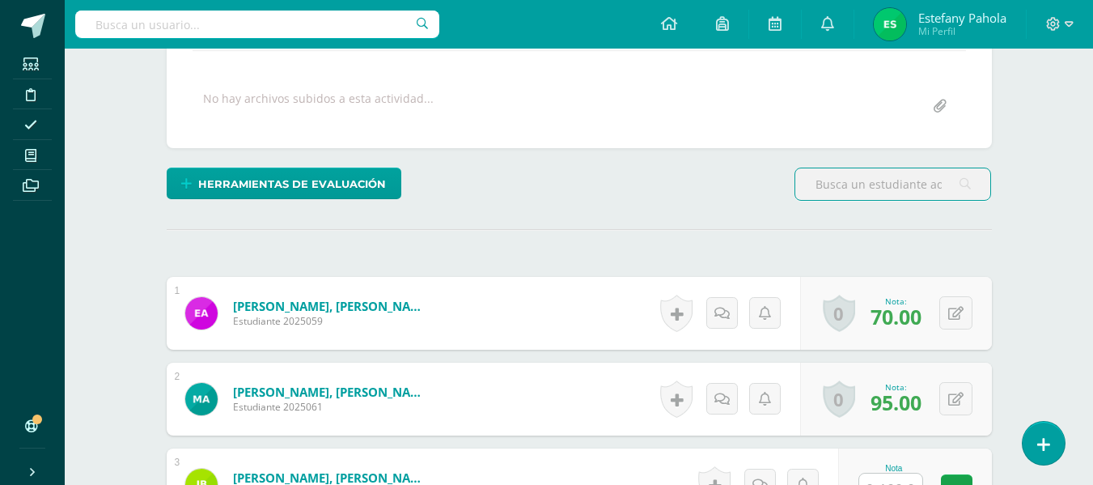
type input ","
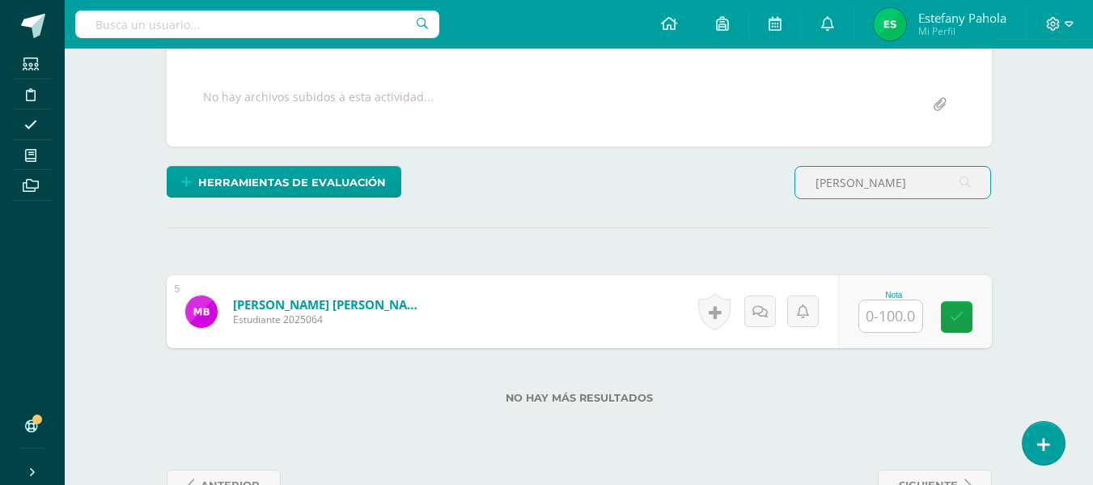
scroll to position [288, 0]
type input "mariela"
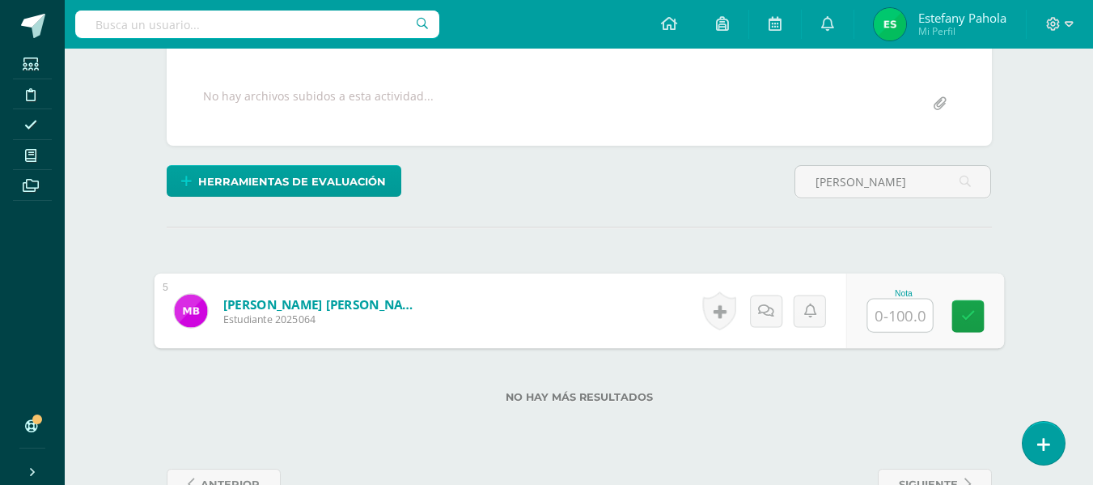
click at [891, 318] on input "text" at bounding box center [900, 315] width 65 height 32
type input "90"
click at [974, 322] on icon at bounding box center [968, 316] width 15 height 14
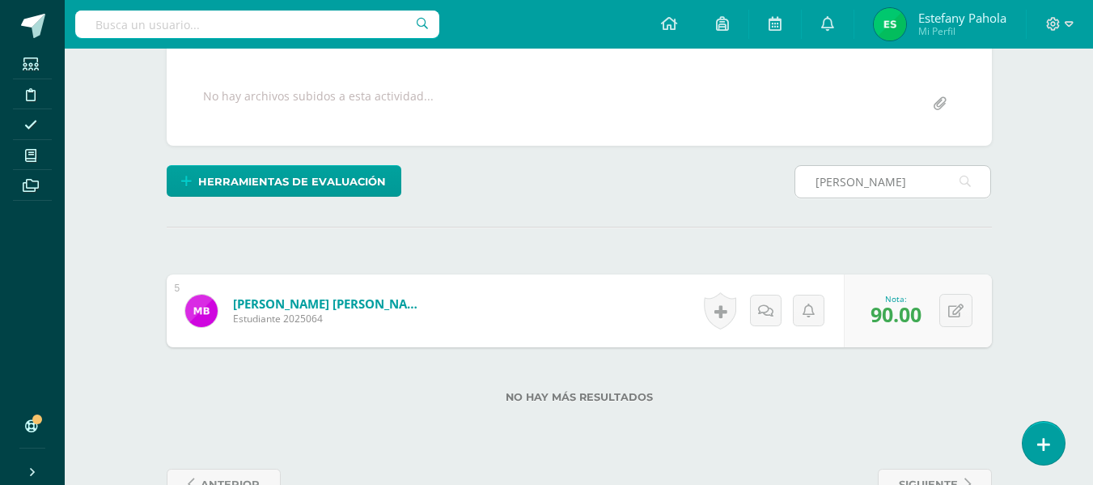
click at [869, 193] on input "mariela" at bounding box center [893, 182] width 195 height 32
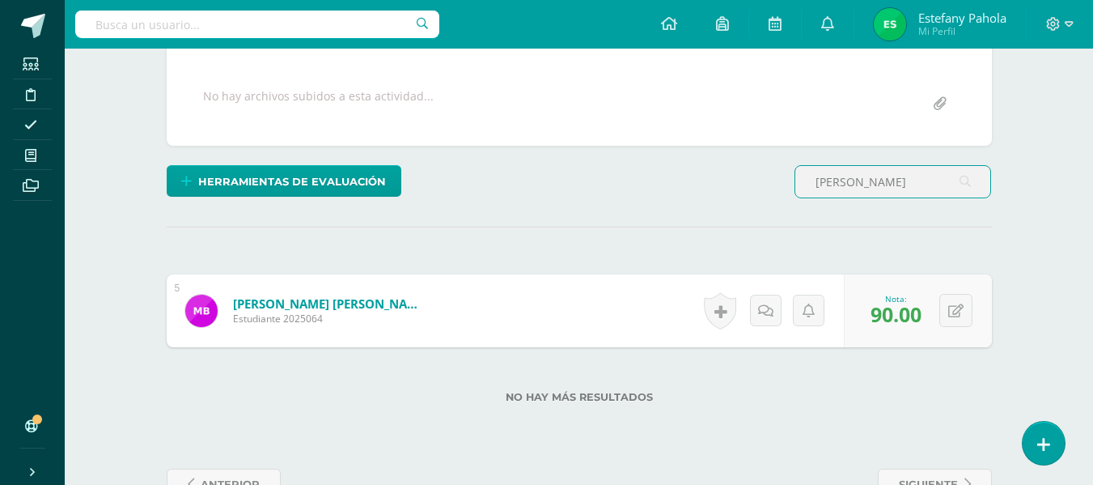
click at [869, 193] on input "mariela" at bounding box center [893, 182] width 195 height 32
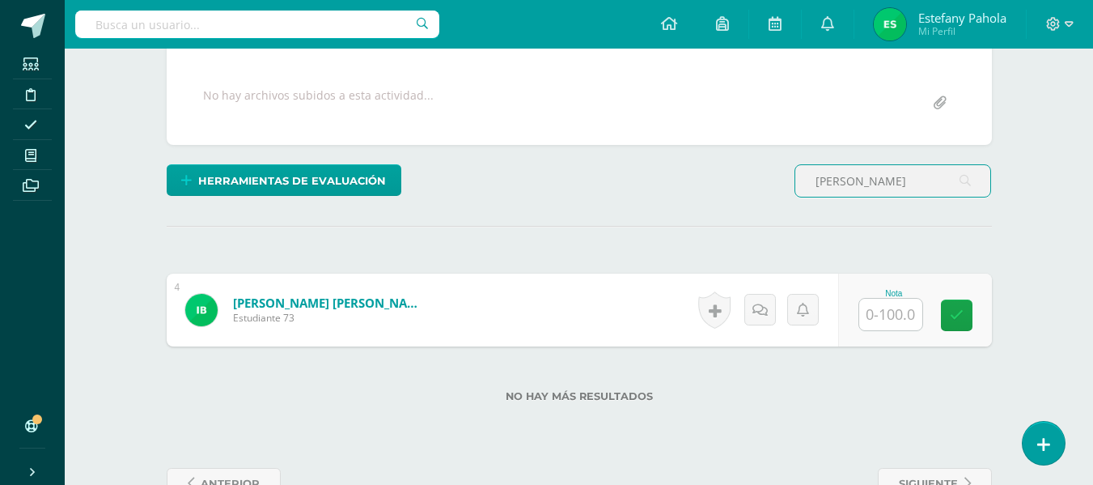
type input "ingrid"
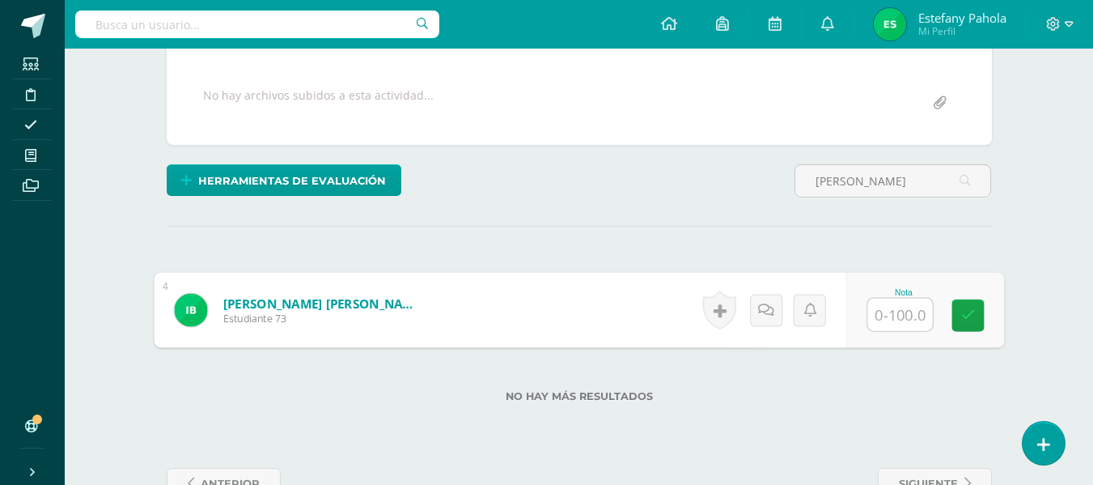
click at [884, 310] on input "text" at bounding box center [900, 315] width 65 height 32
type input "100"
click at [968, 326] on link at bounding box center [968, 315] width 32 height 32
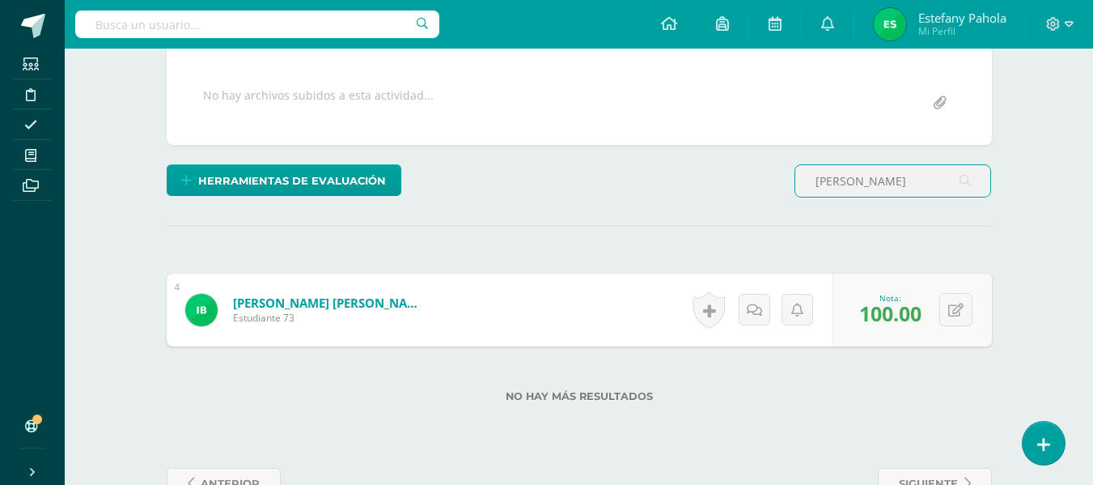
click at [863, 165] on input "ingrid" at bounding box center [893, 181] width 195 height 32
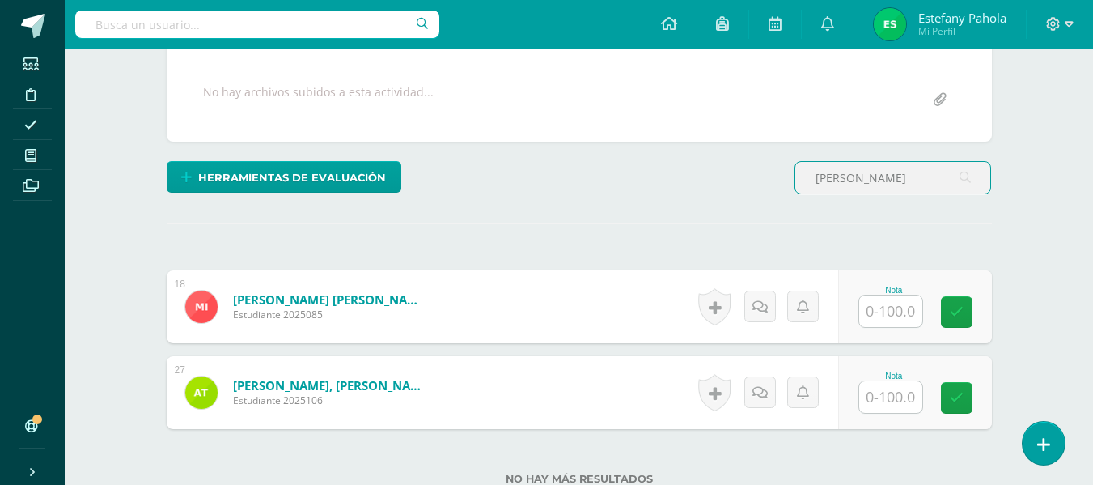
scroll to position [293, 0]
type input "Ana g"
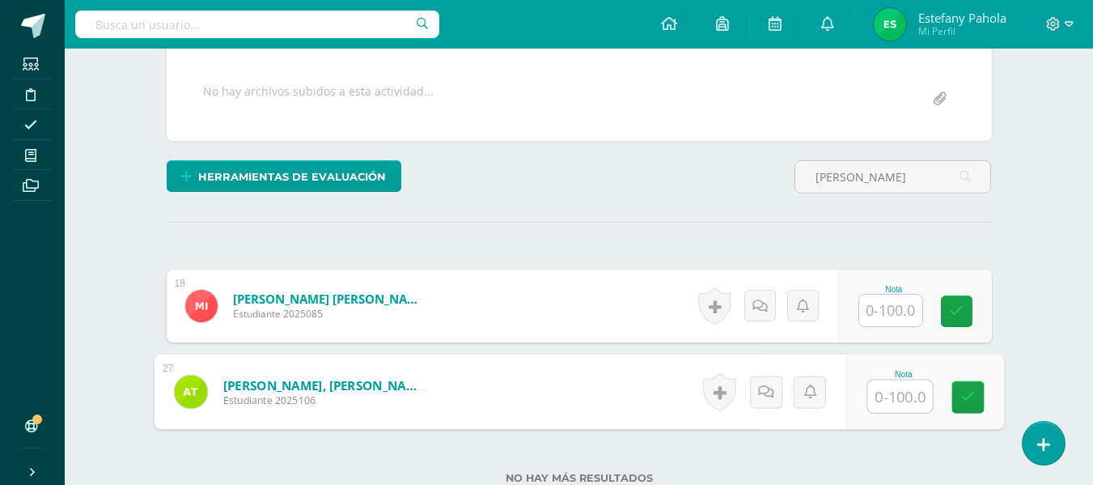
click at [887, 395] on input "text" at bounding box center [900, 396] width 65 height 32
type input "100"
click at [970, 396] on icon at bounding box center [968, 397] width 15 height 14
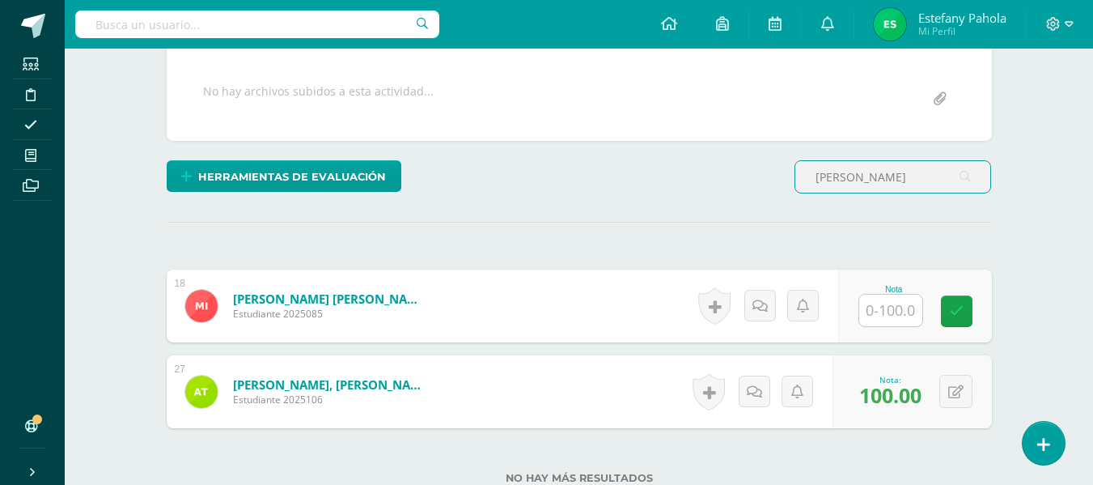
click at [868, 177] on input "Ana g" at bounding box center [893, 177] width 195 height 32
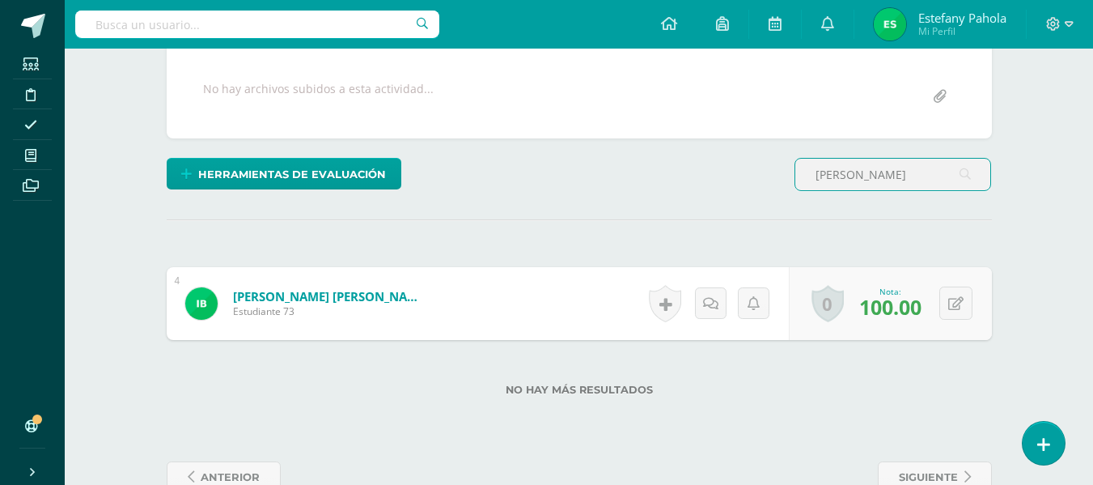
scroll to position [296, 0]
click at [885, 173] on input "ingrid" at bounding box center [893, 174] width 195 height 32
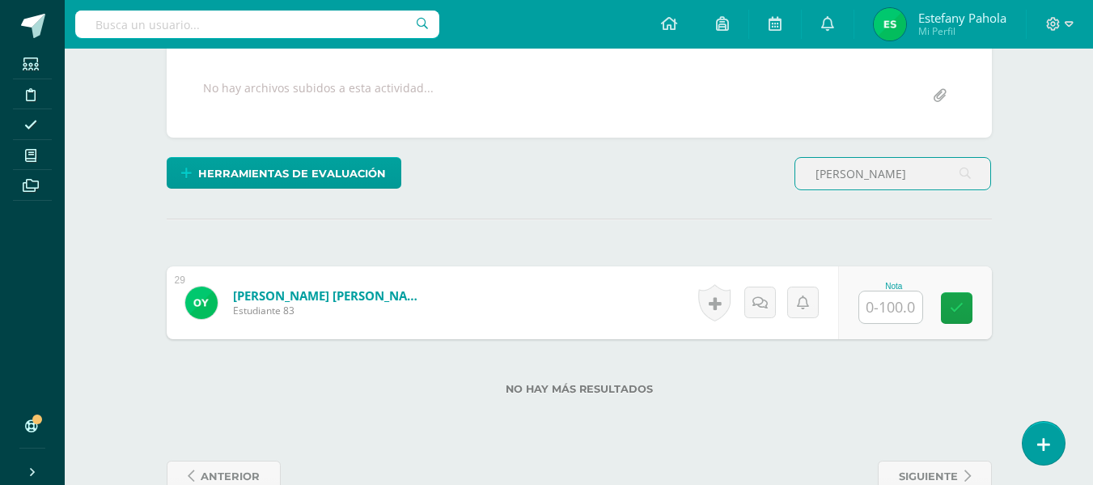
scroll to position [297, 0]
type input "olga m"
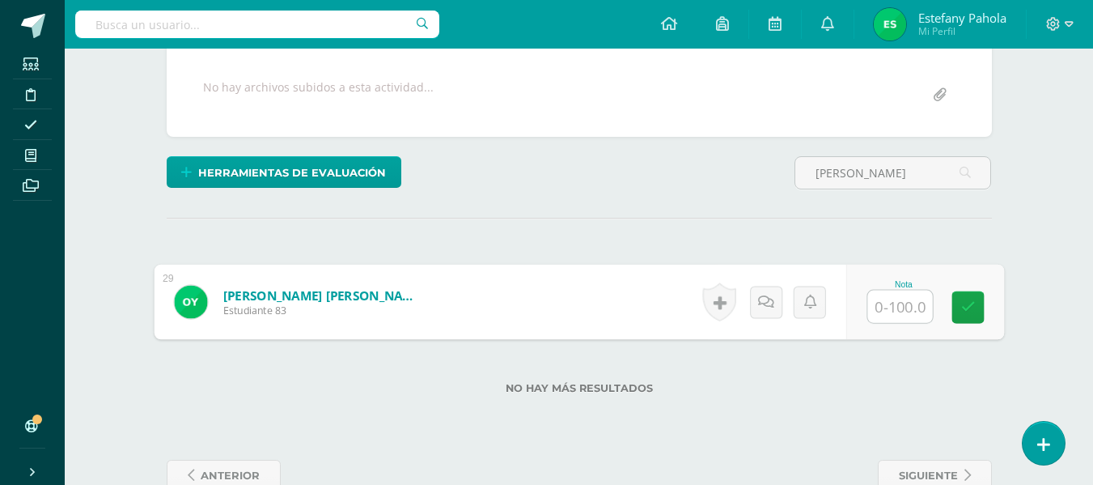
click at [894, 299] on input "text" at bounding box center [900, 307] width 65 height 32
type input "90"
click at [968, 313] on icon at bounding box center [968, 307] width 15 height 14
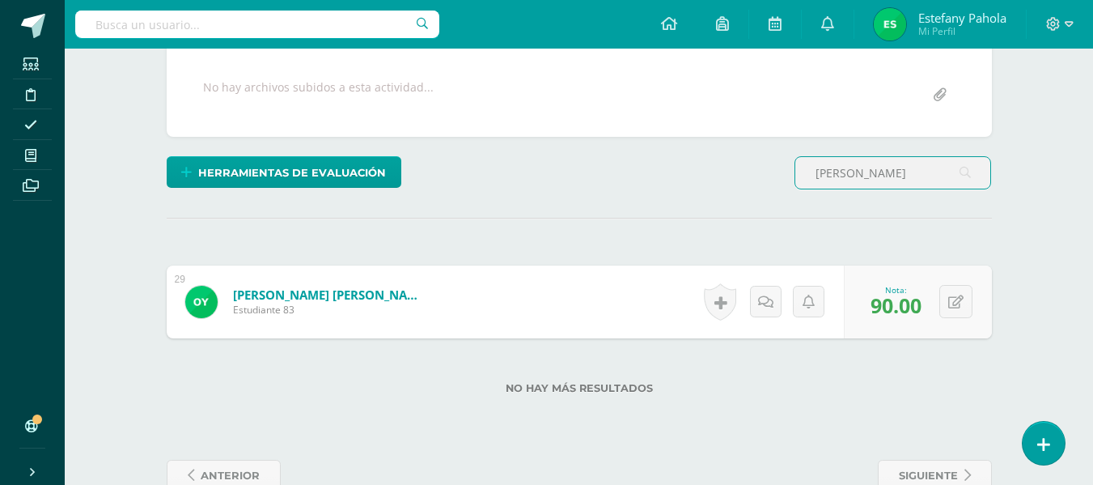
click at [879, 168] on input "olga m" at bounding box center [893, 173] width 195 height 32
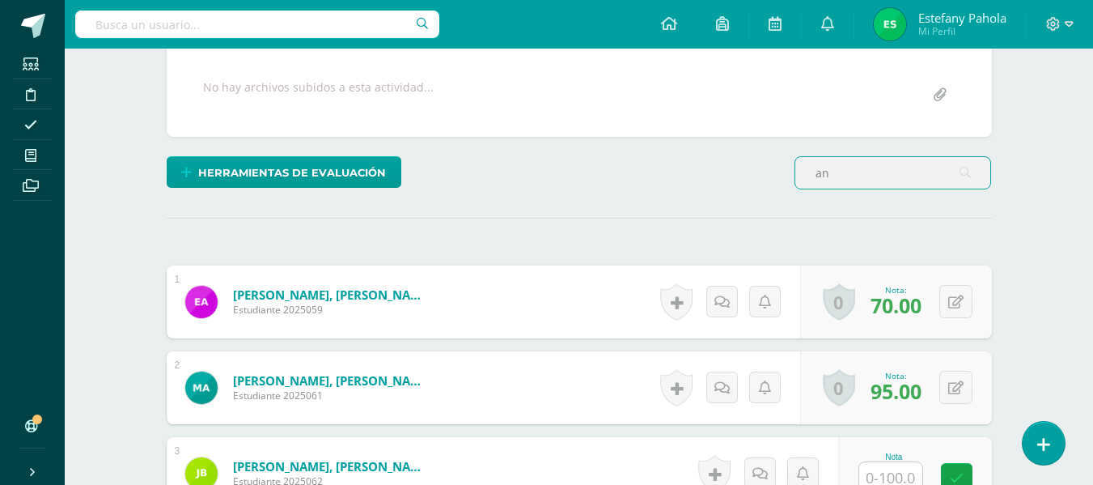
scroll to position [257, 0]
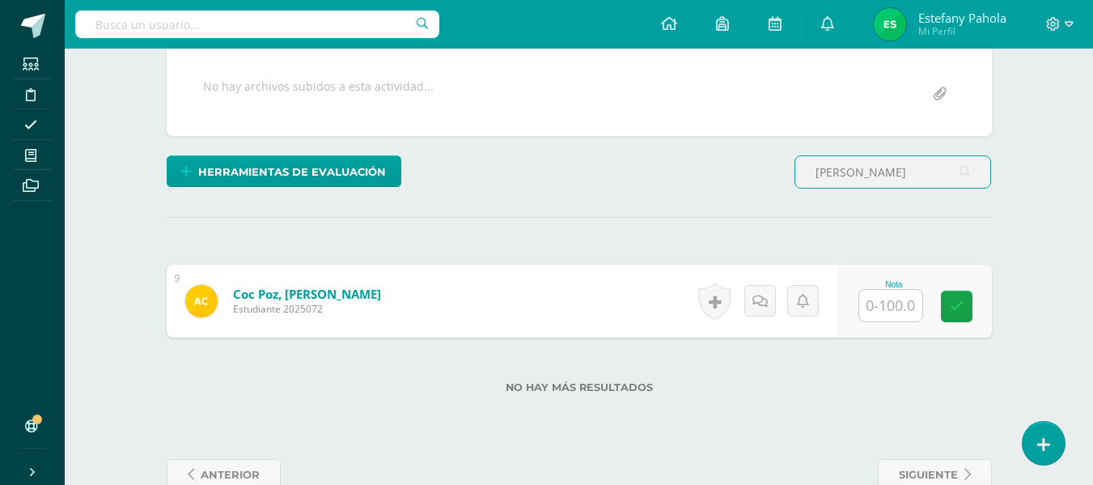
type input "angela"
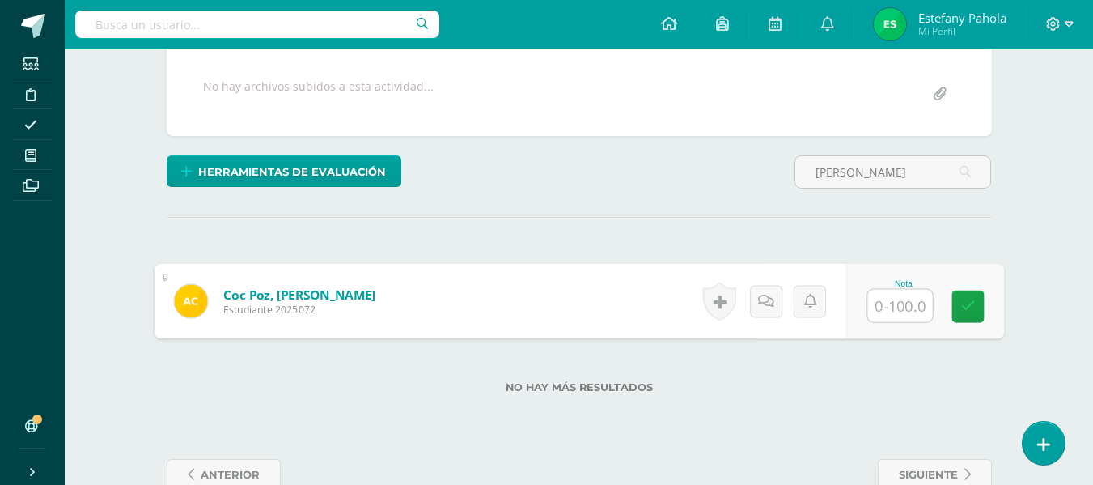
scroll to position [299, 0]
click at [889, 308] on input "text" at bounding box center [900, 305] width 65 height 32
type input "90"
click at [966, 312] on icon at bounding box center [968, 306] width 15 height 14
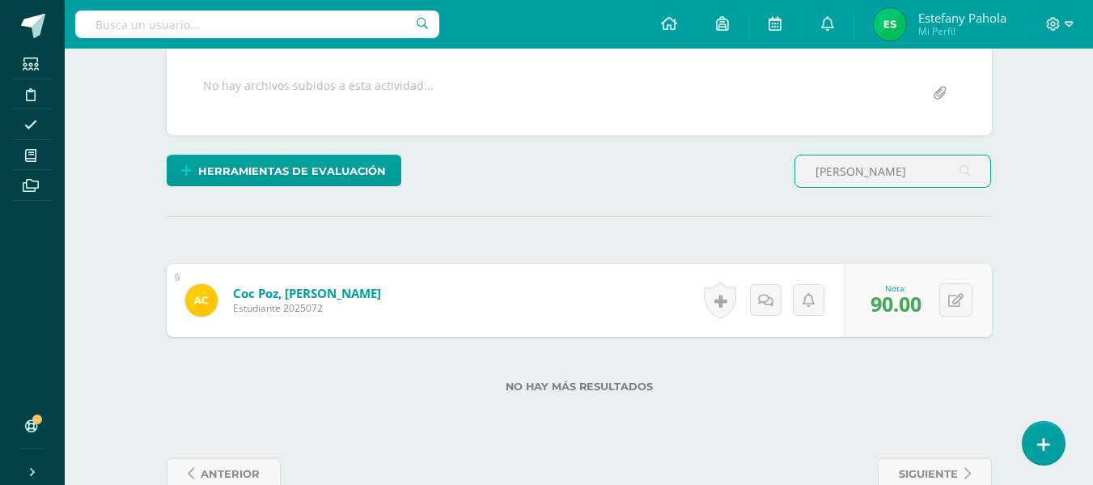
click at [899, 182] on input "angela" at bounding box center [893, 171] width 195 height 32
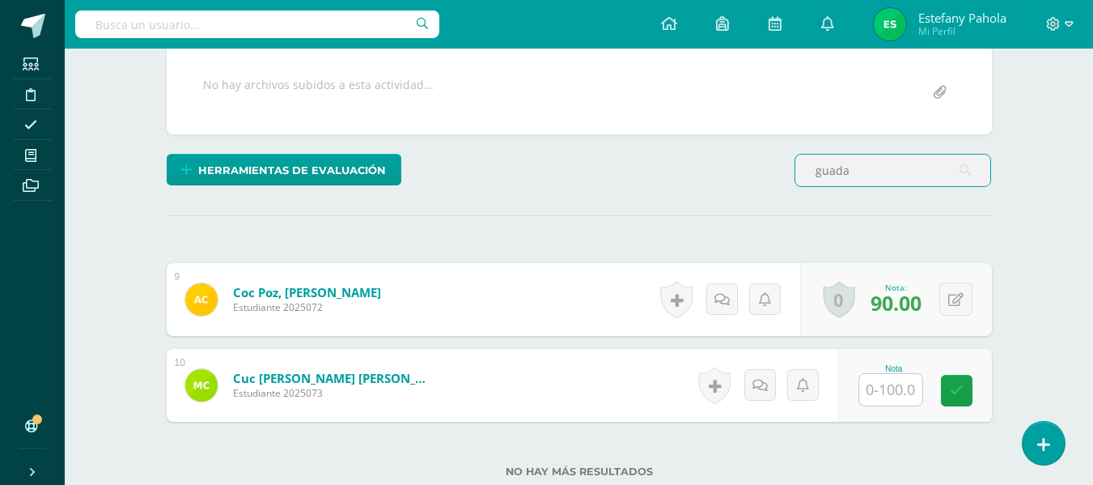
scroll to position [300, 0]
type input "guada"
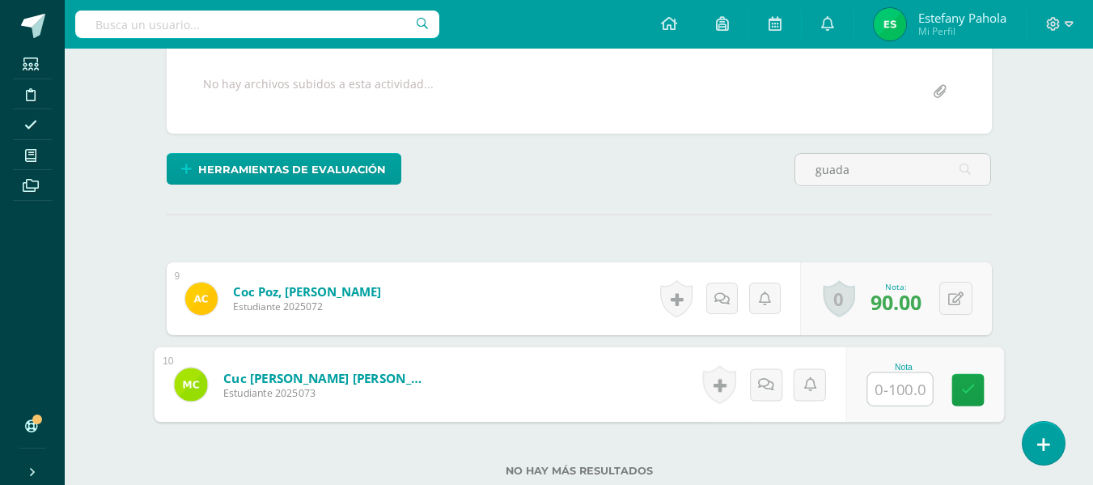
click at [876, 384] on input "text" at bounding box center [900, 389] width 65 height 32
type input "85"
click at [972, 393] on icon at bounding box center [968, 390] width 15 height 14
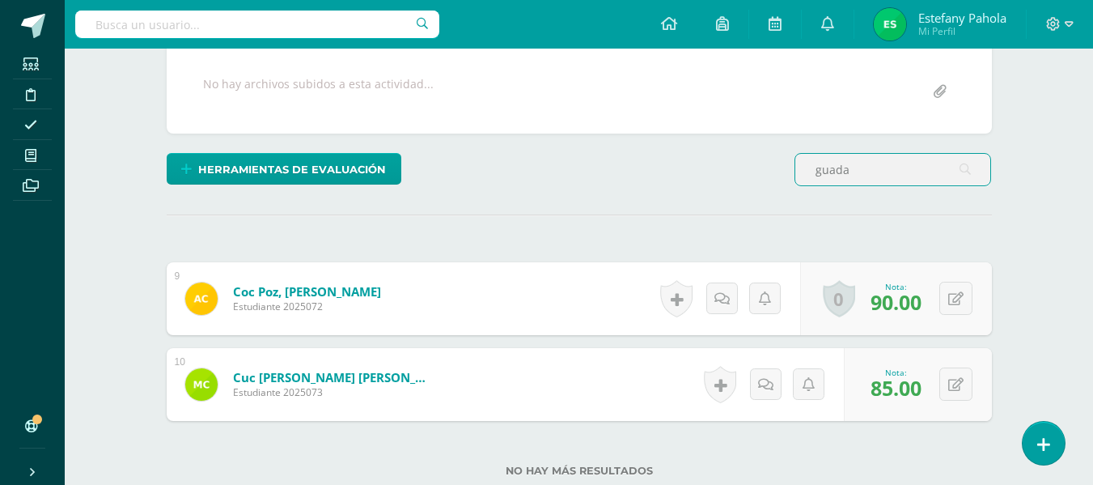
click at [871, 180] on input "guada" at bounding box center [893, 170] width 195 height 32
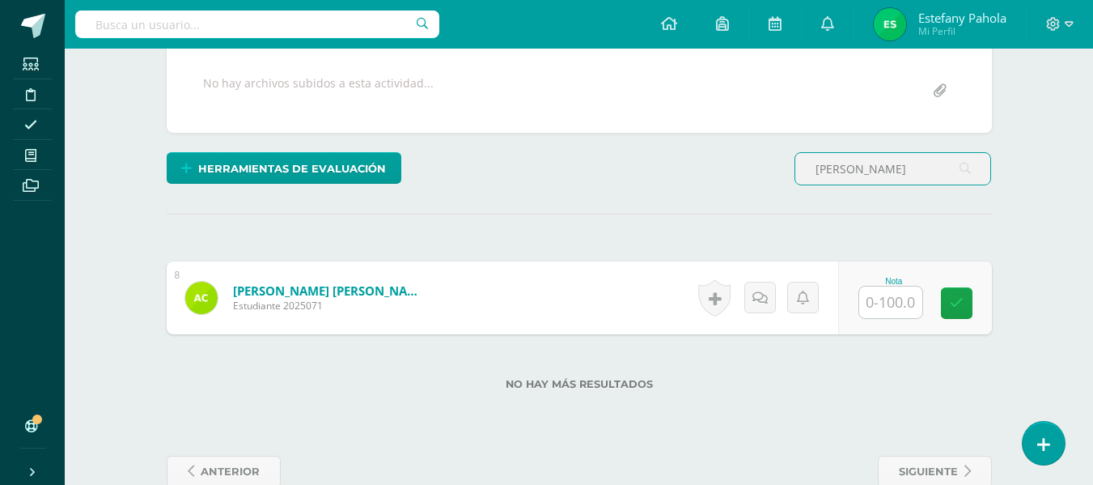
scroll to position [302, 0]
type input "angelica"
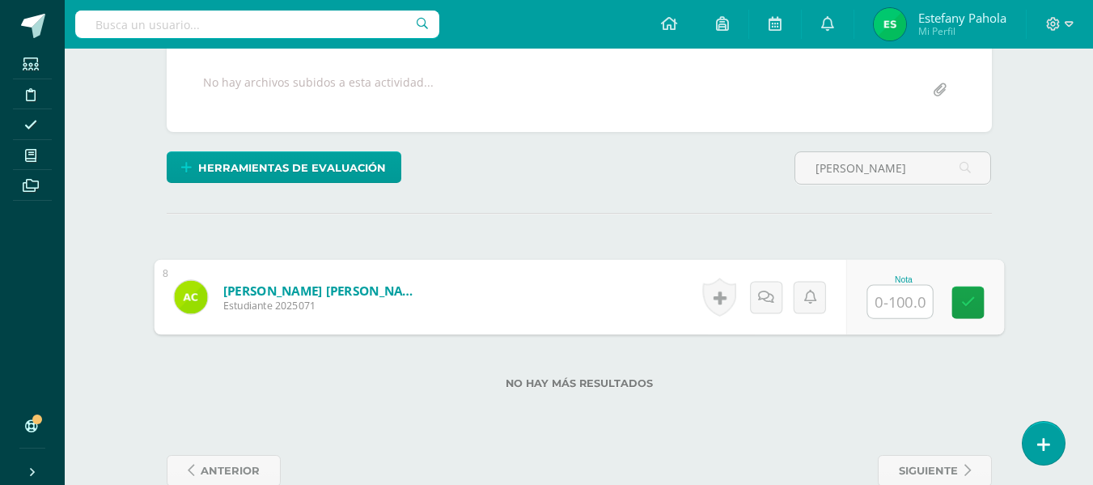
click at [885, 299] on input "text" at bounding box center [900, 302] width 65 height 32
type input "100"
click at [975, 300] on link at bounding box center [968, 303] width 32 height 32
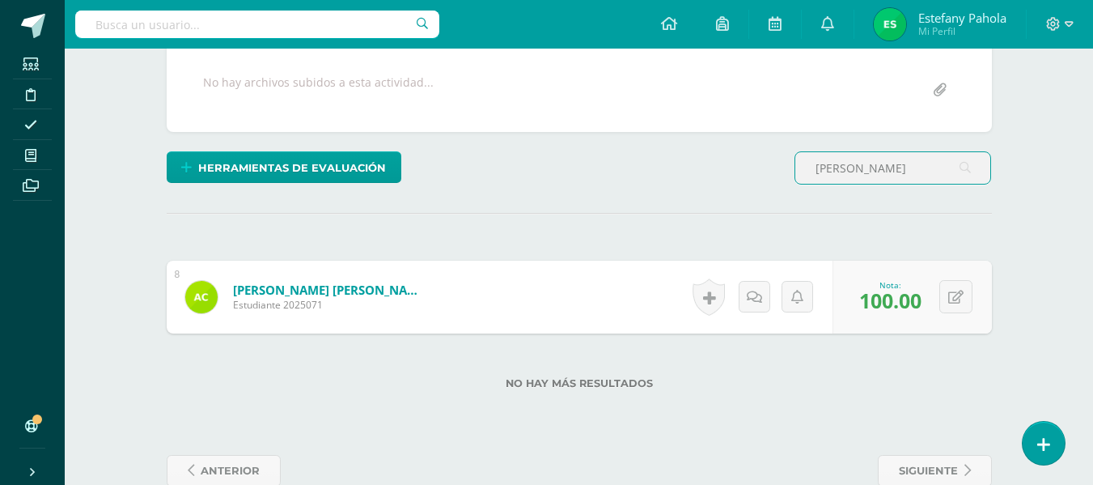
click at [898, 173] on input "angelica" at bounding box center [893, 168] width 195 height 32
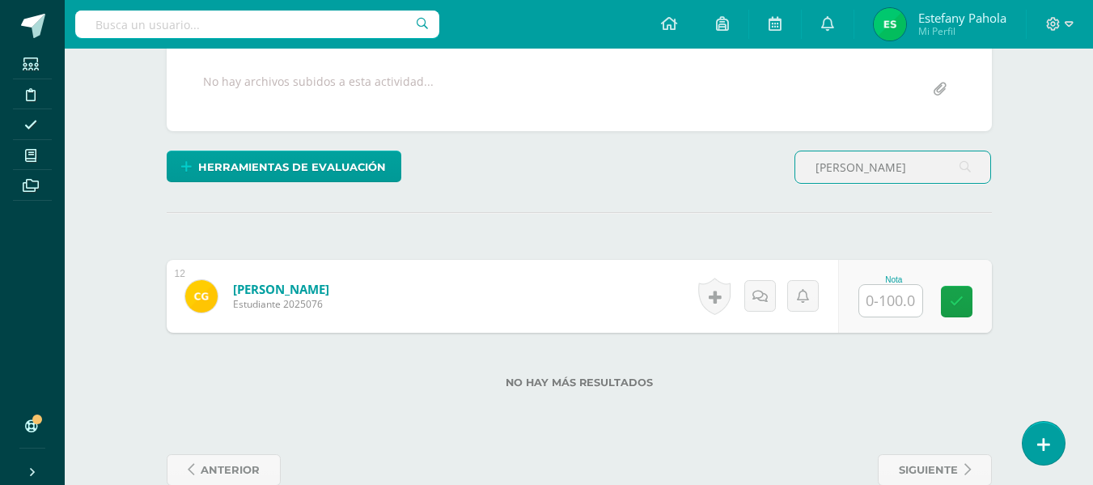
scroll to position [303, 0]
type input "cesia"
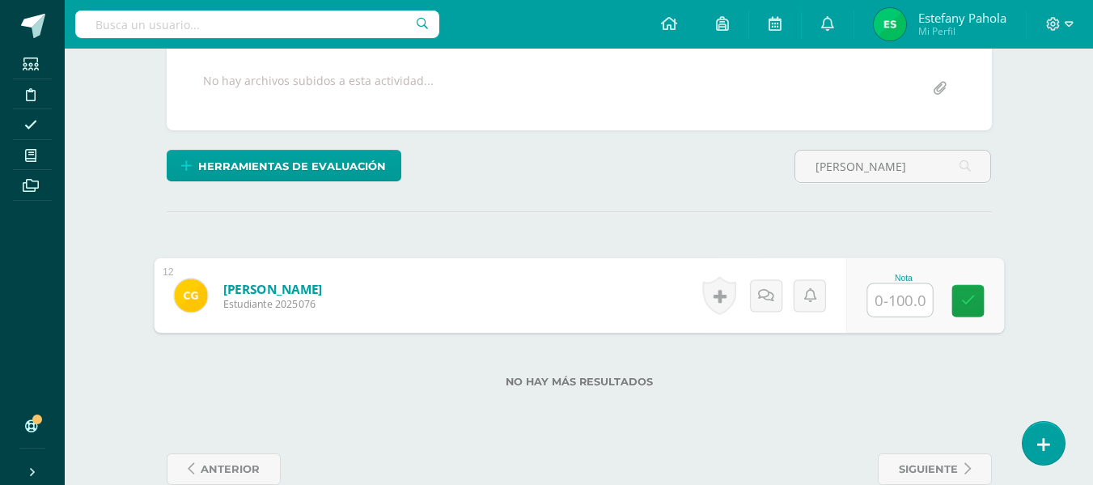
click at [881, 295] on input "text" at bounding box center [900, 300] width 65 height 32
type input "100"
click at [966, 301] on icon at bounding box center [968, 301] width 15 height 14
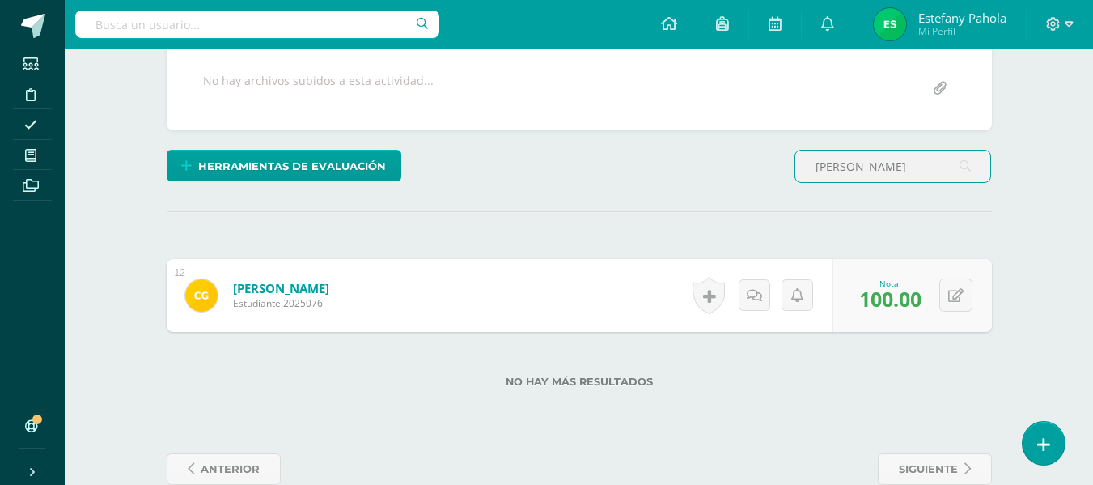
click at [852, 159] on input "cesia" at bounding box center [893, 167] width 195 height 32
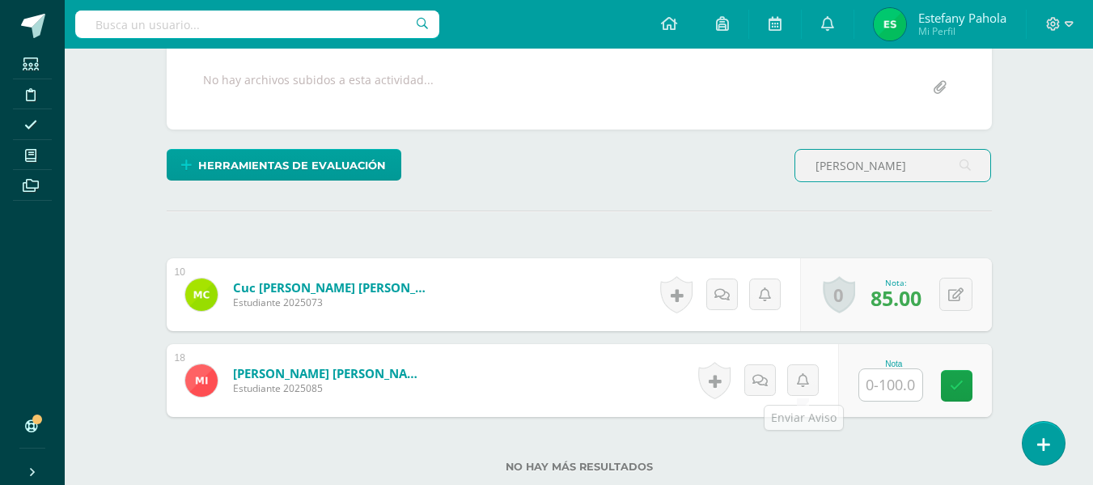
scroll to position [305, 0]
type input "maria"
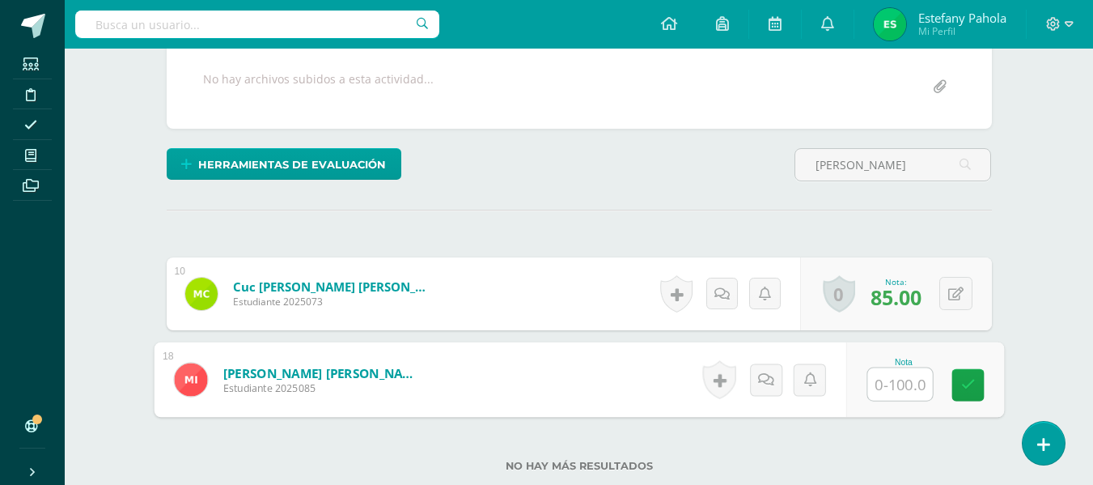
click at [887, 385] on input "text" at bounding box center [900, 384] width 65 height 32
type input "90"
click at [978, 392] on link at bounding box center [968, 385] width 32 height 32
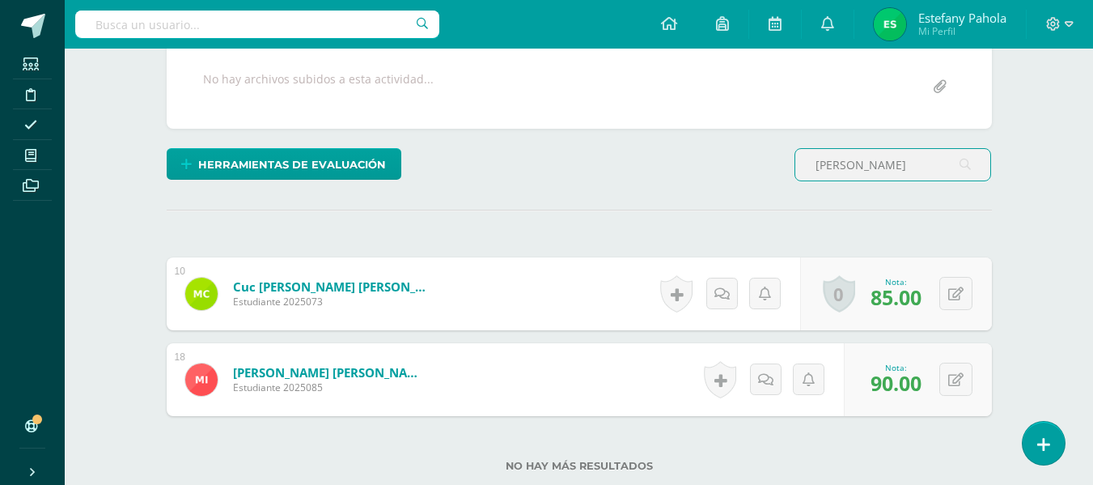
click at [882, 159] on input "maria" at bounding box center [893, 165] width 195 height 32
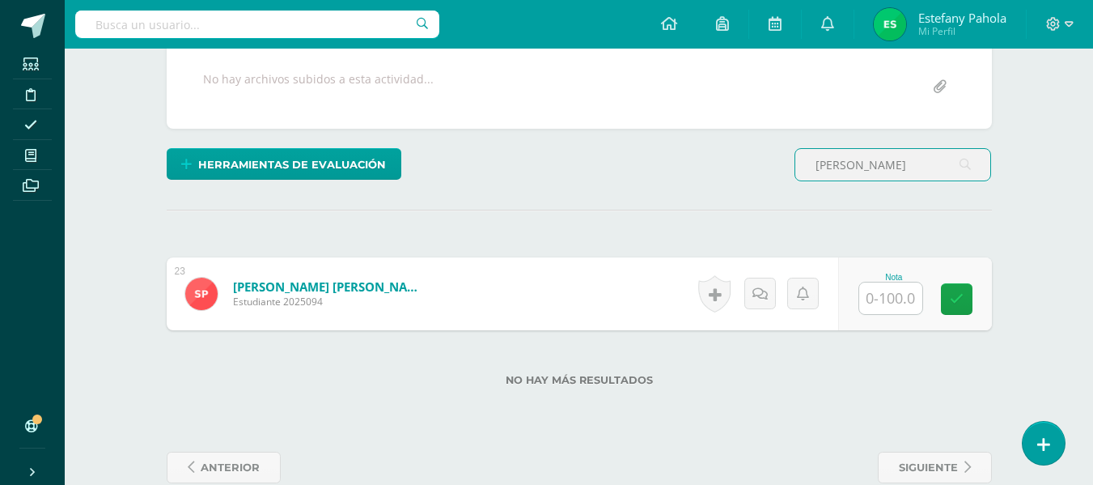
scroll to position [306, 0]
type input "sara"
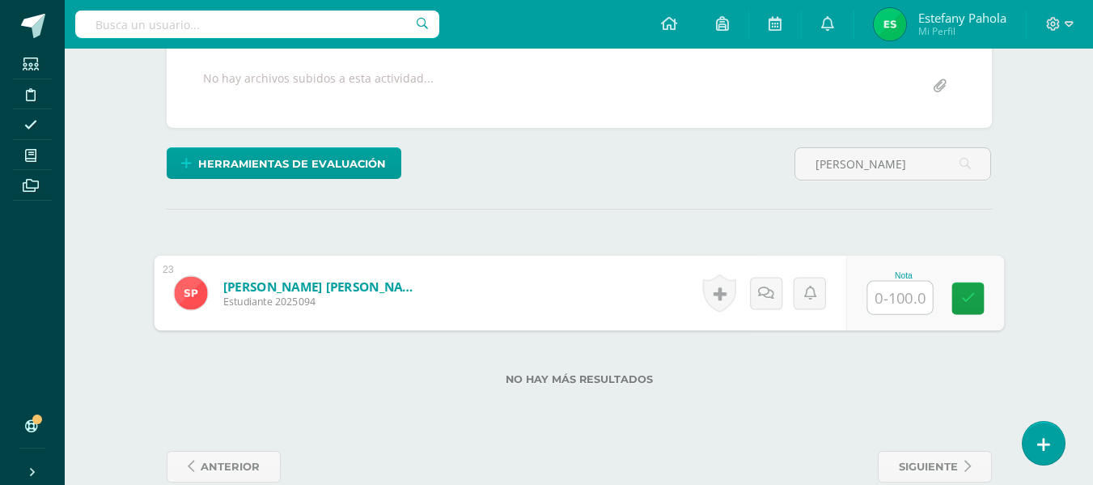
click at [889, 287] on input "text" at bounding box center [900, 298] width 65 height 32
type input "90"
click at [970, 299] on icon at bounding box center [968, 298] width 15 height 14
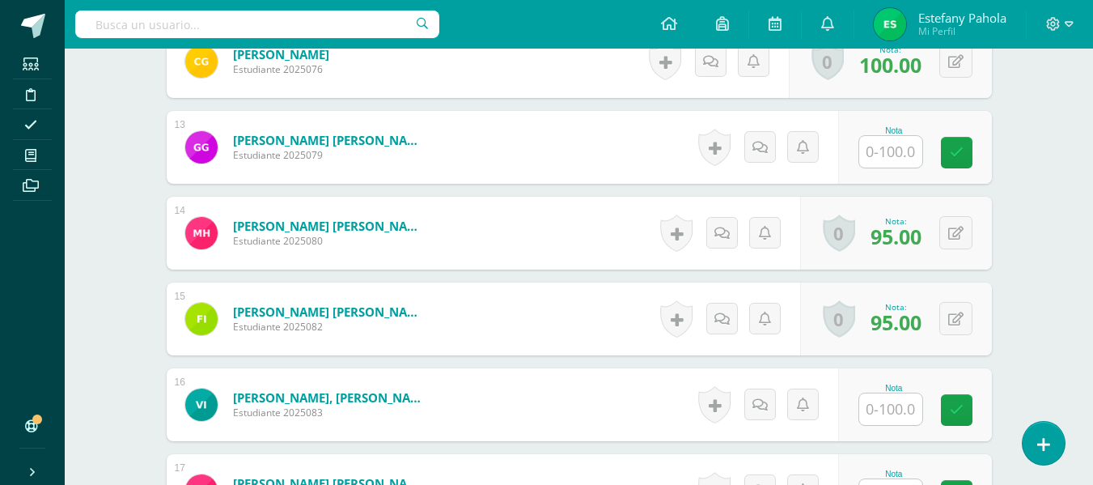
scroll to position [1477, 0]
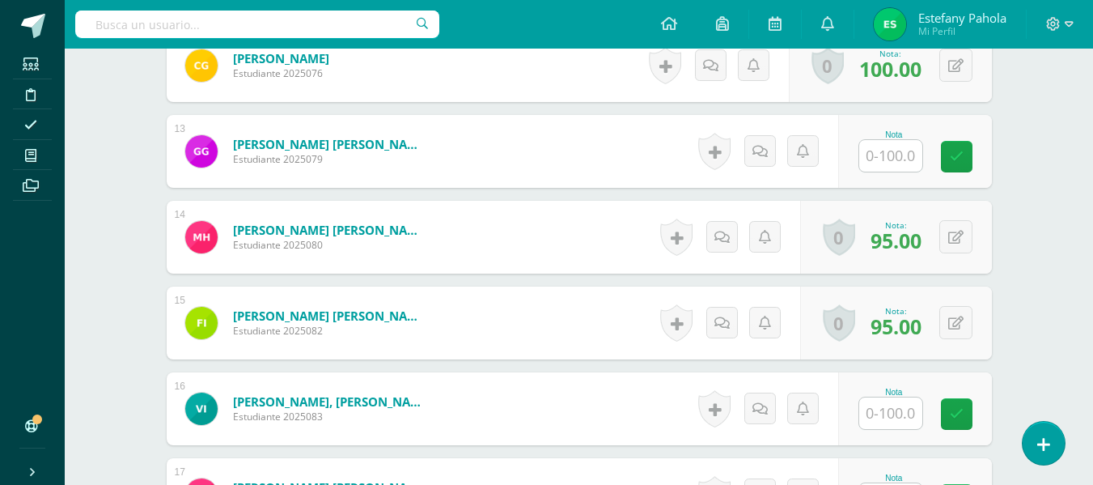
click at [872, 340] on span "95.00" at bounding box center [896, 326] width 51 height 28
